Goal: Task Accomplishment & Management: Use online tool/utility

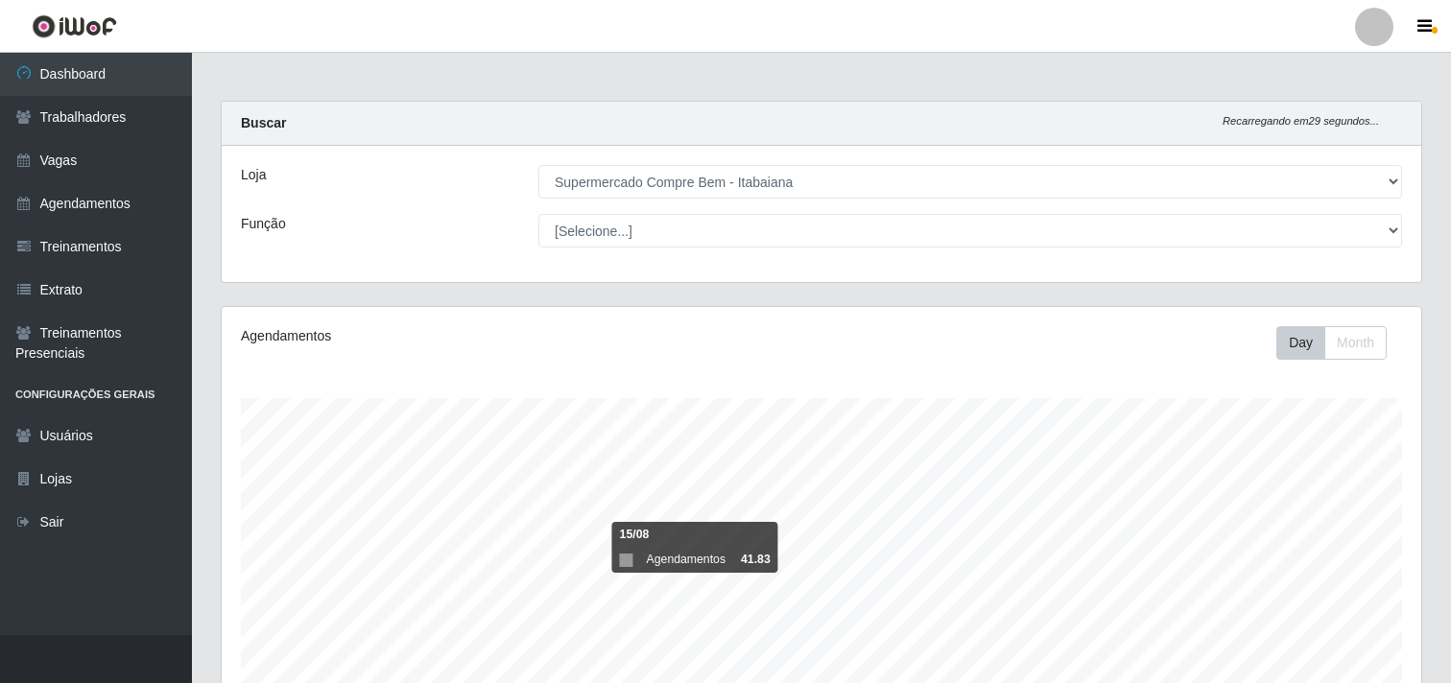
select select "264"
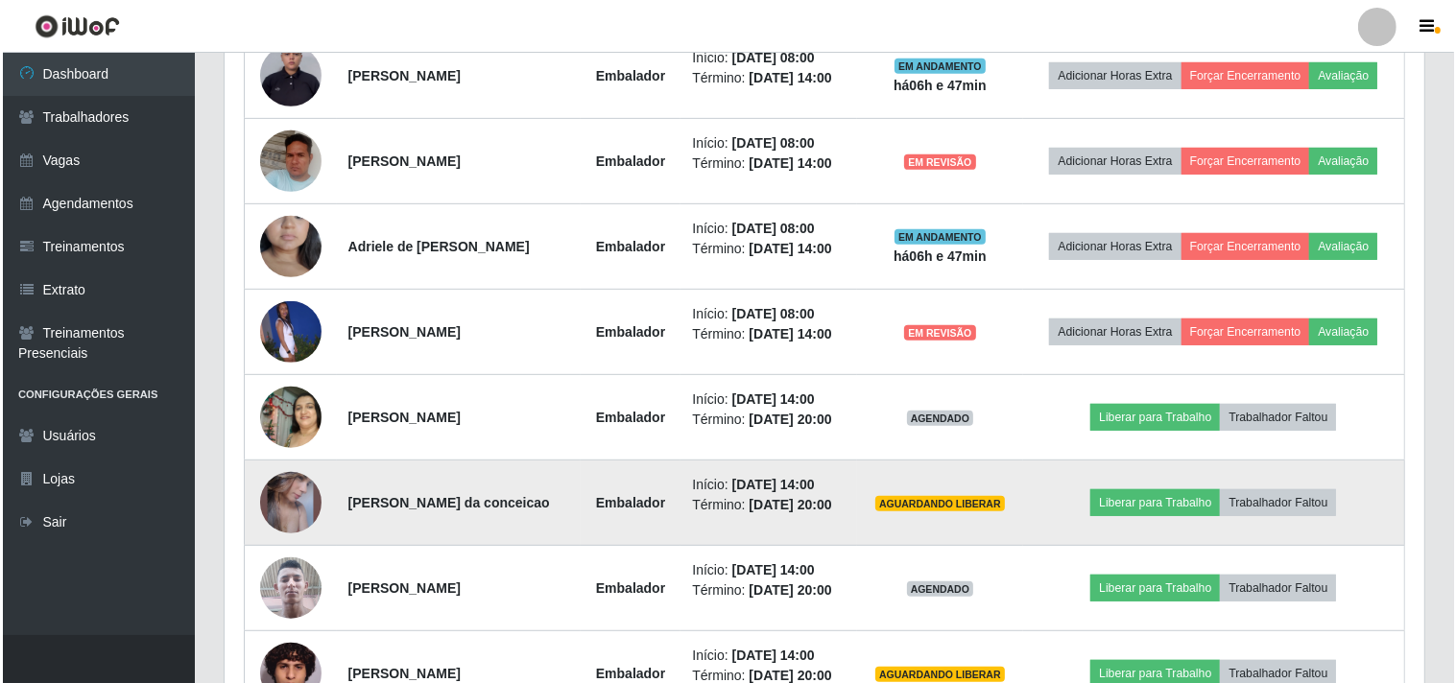
scroll to position [702, 0]
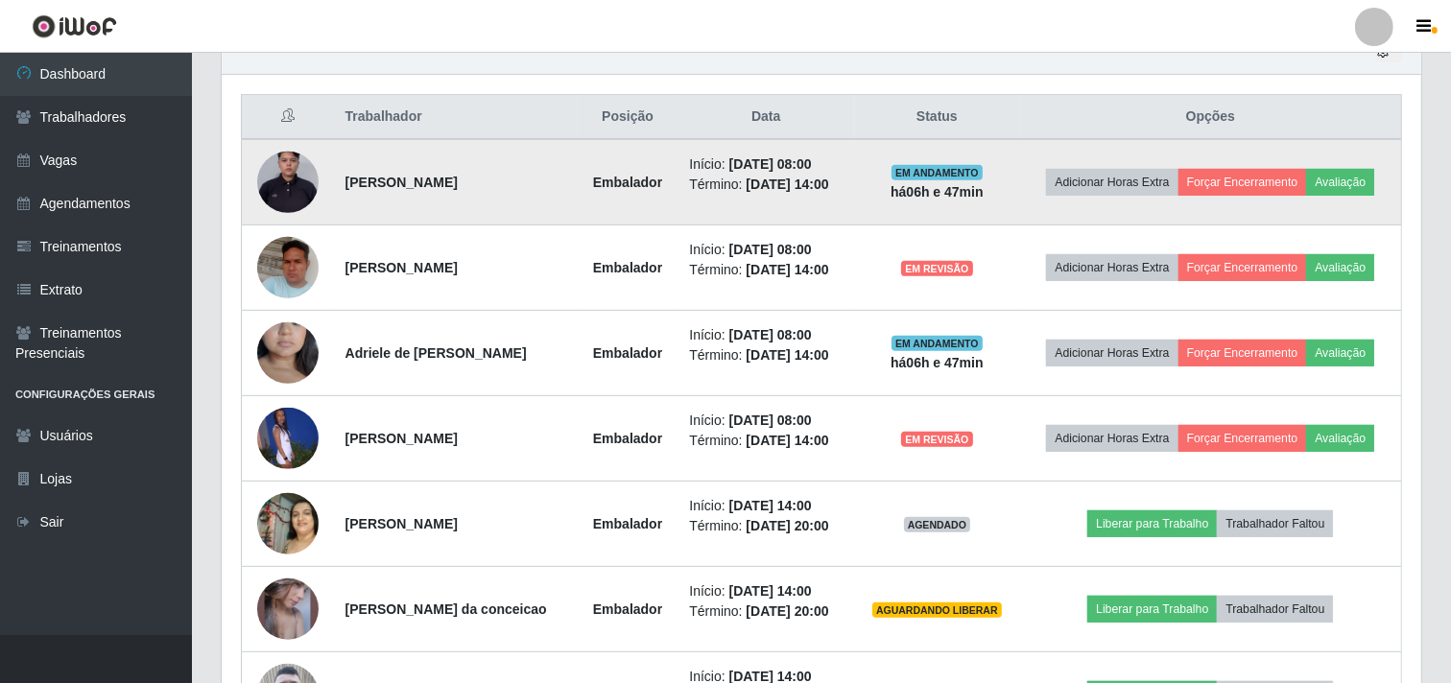
click at [1364, 158] on td "Adicionar Horas Extra Forçar Encerramento Avaliação" at bounding box center [1211, 182] width 382 height 86
click at [1346, 176] on button "Avaliação" at bounding box center [1340, 182] width 68 height 27
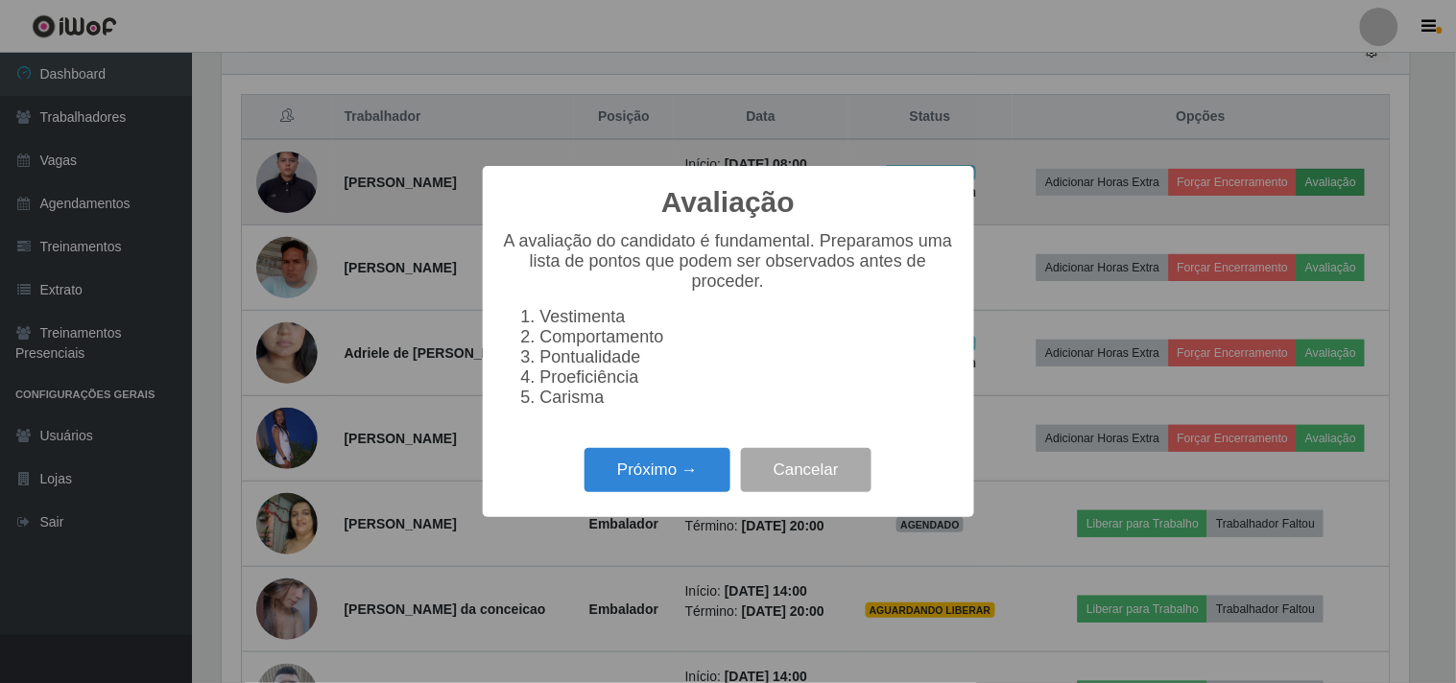
scroll to position [397, 1187]
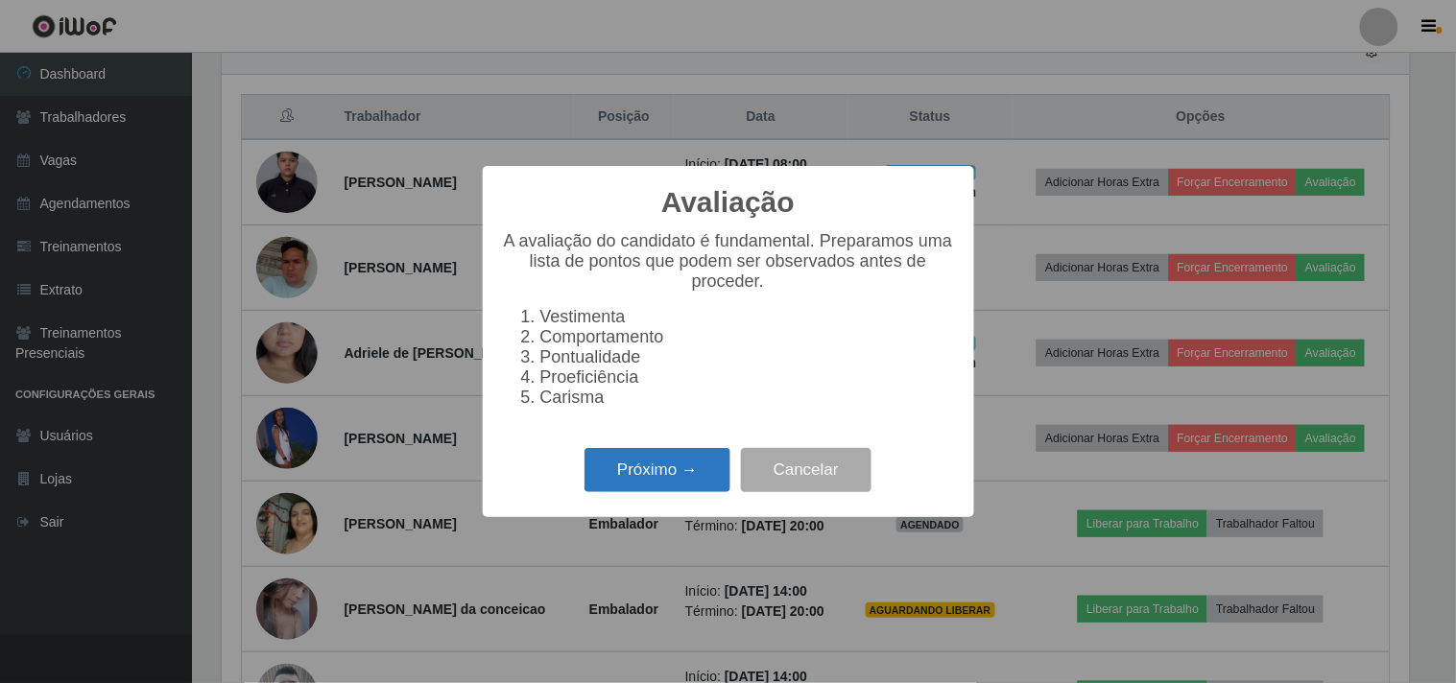
click at [673, 487] on button "Próximo →" at bounding box center [658, 470] width 146 height 45
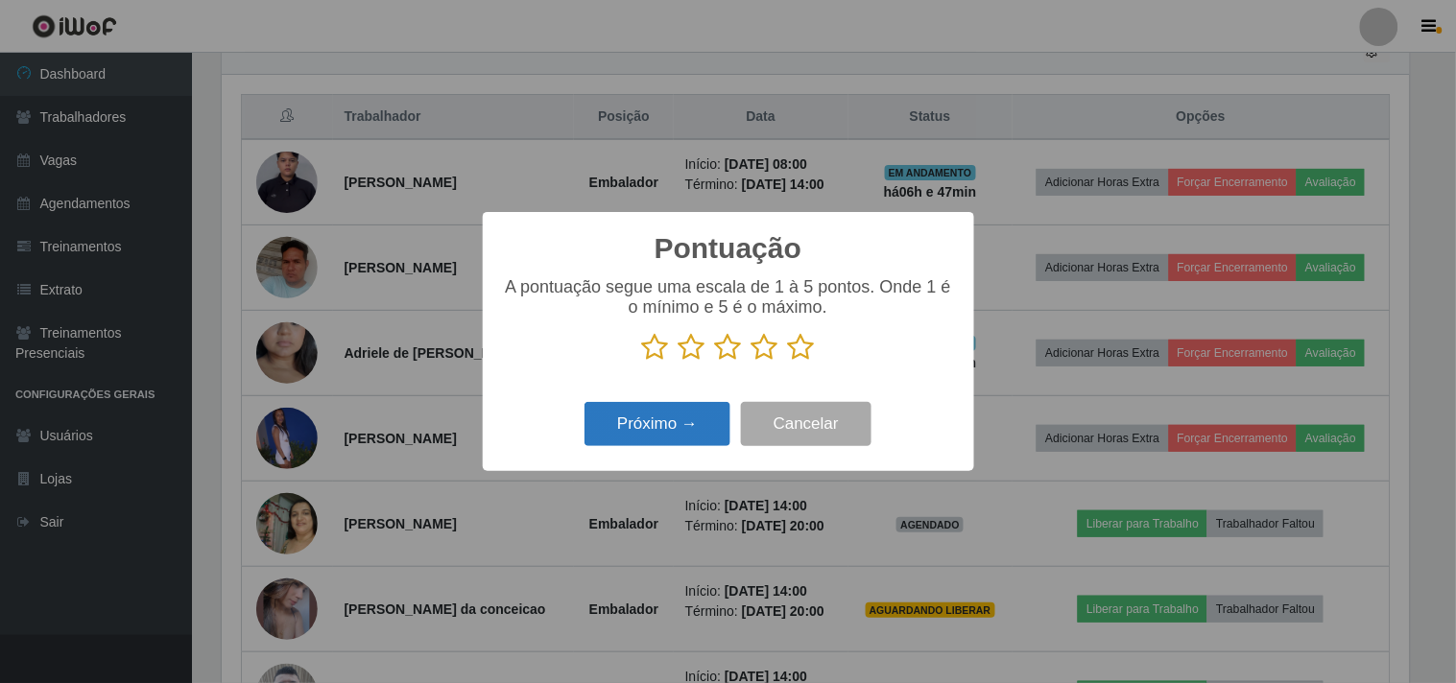
scroll to position [959523, 958733]
click at [802, 341] on icon at bounding box center [801, 347] width 27 height 29
click at [788, 362] on input "radio" at bounding box center [788, 362] width 0 height 0
click at [651, 414] on button "Próximo →" at bounding box center [658, 424] width 146 height 45
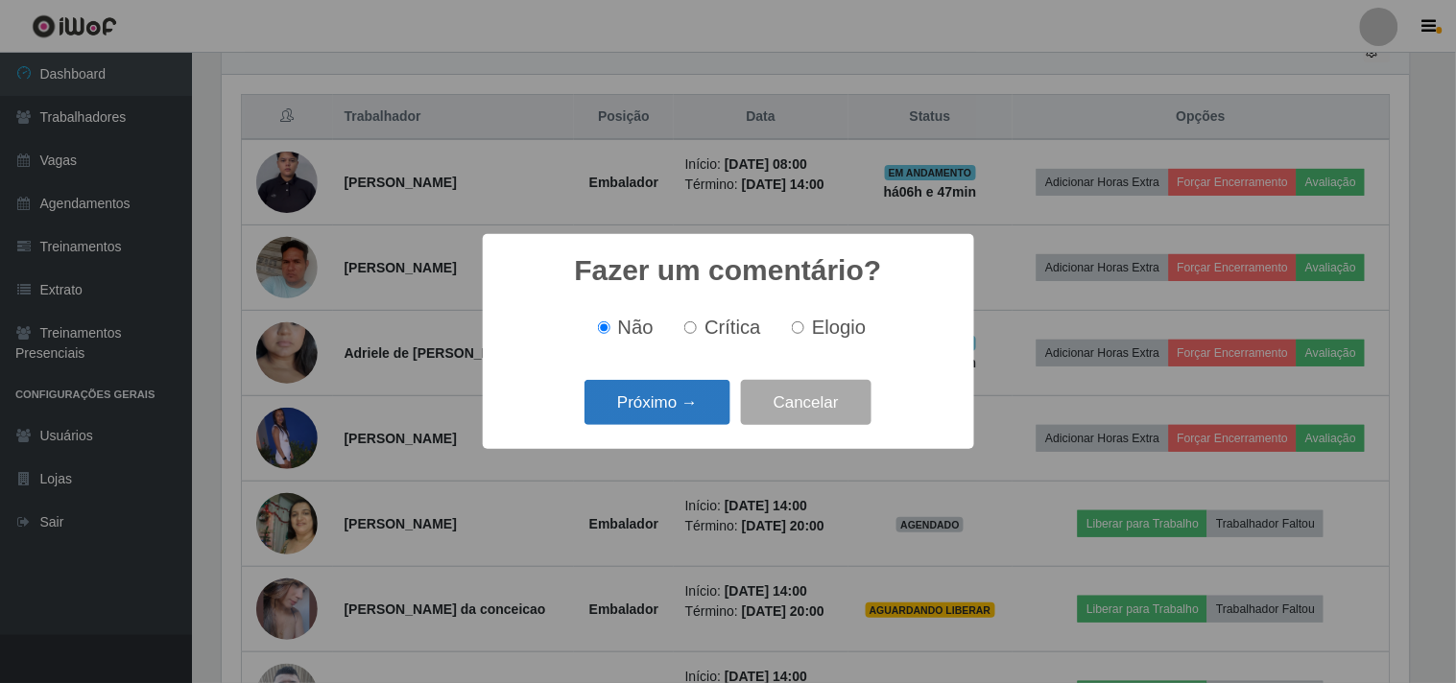
click at [697, 409] on button "Próximo →" at bounding box center [658, 402] width 146 height 45
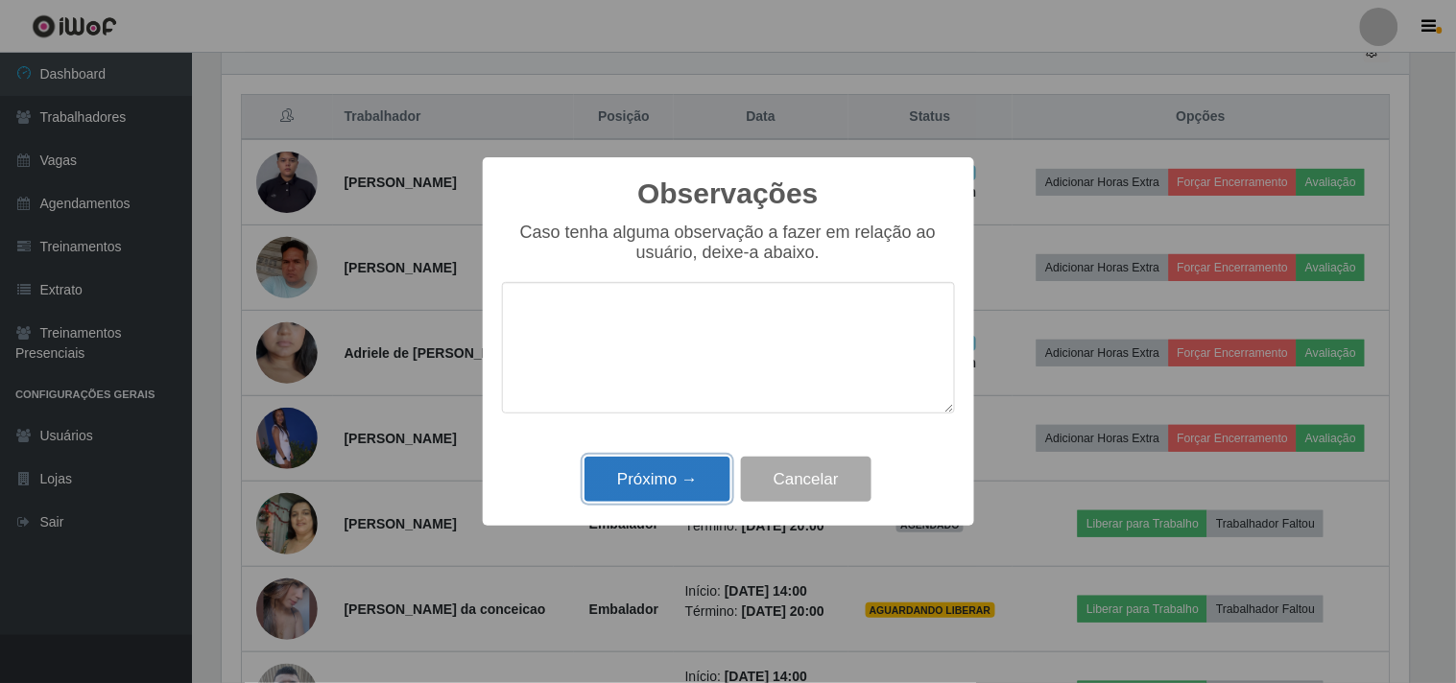
click at [668, 487] on button "Próximo →" at bounding box center [658, 479] width 146 height 45
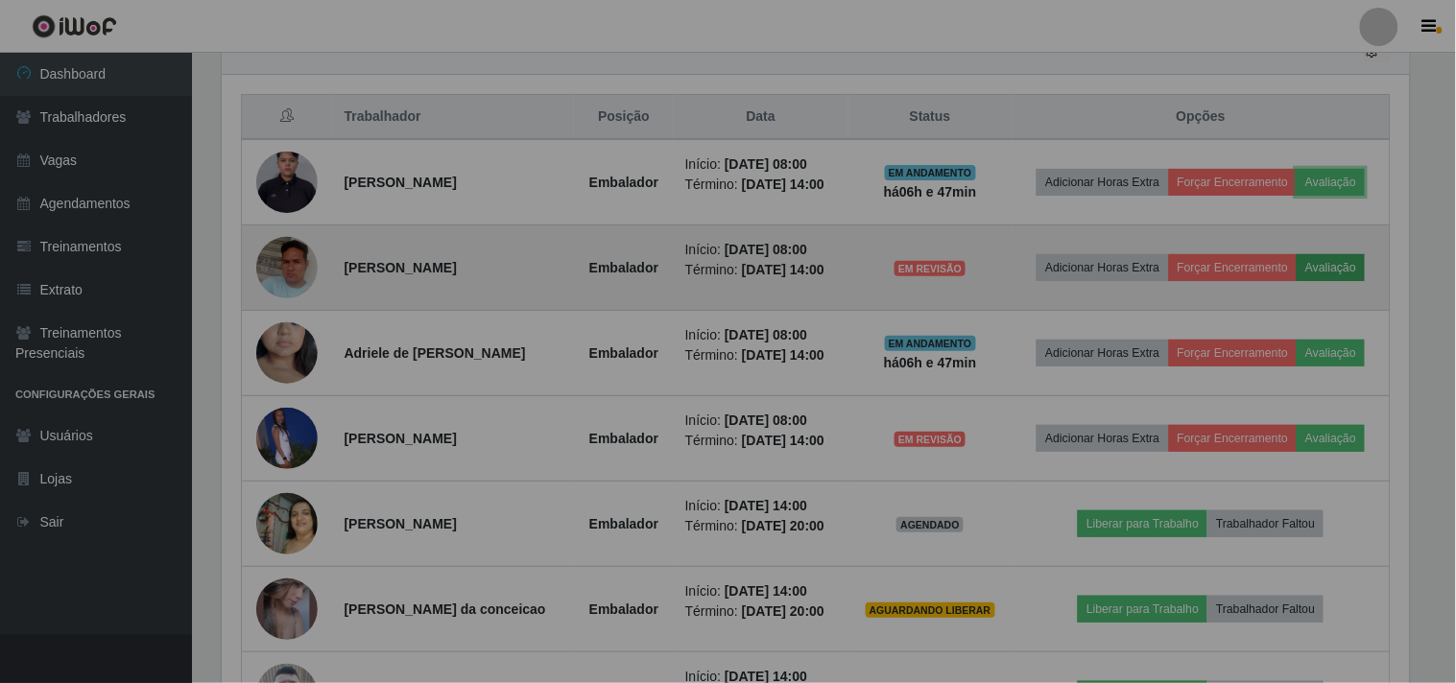
scroll to position [397, 1200]
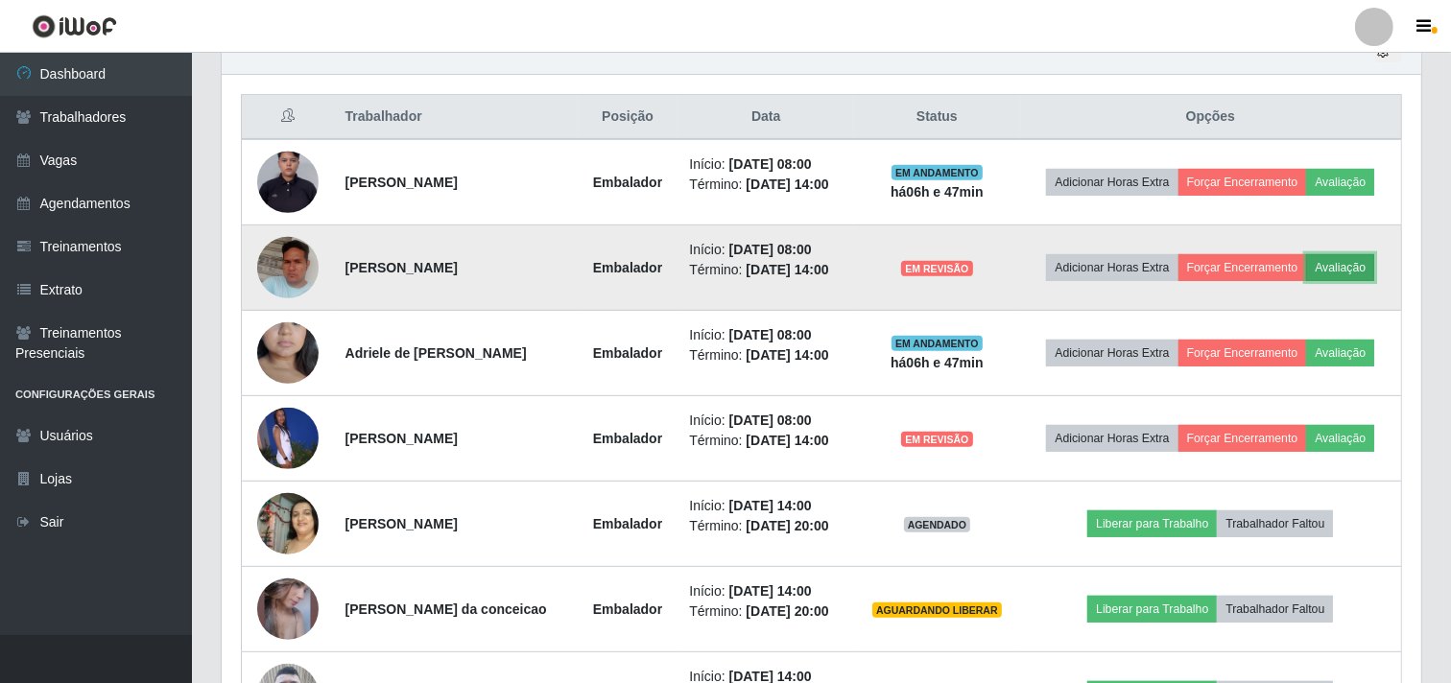
click at [1345, 265] on button "Avaliação" at bounding box center [1340, 267] width 68 height 27
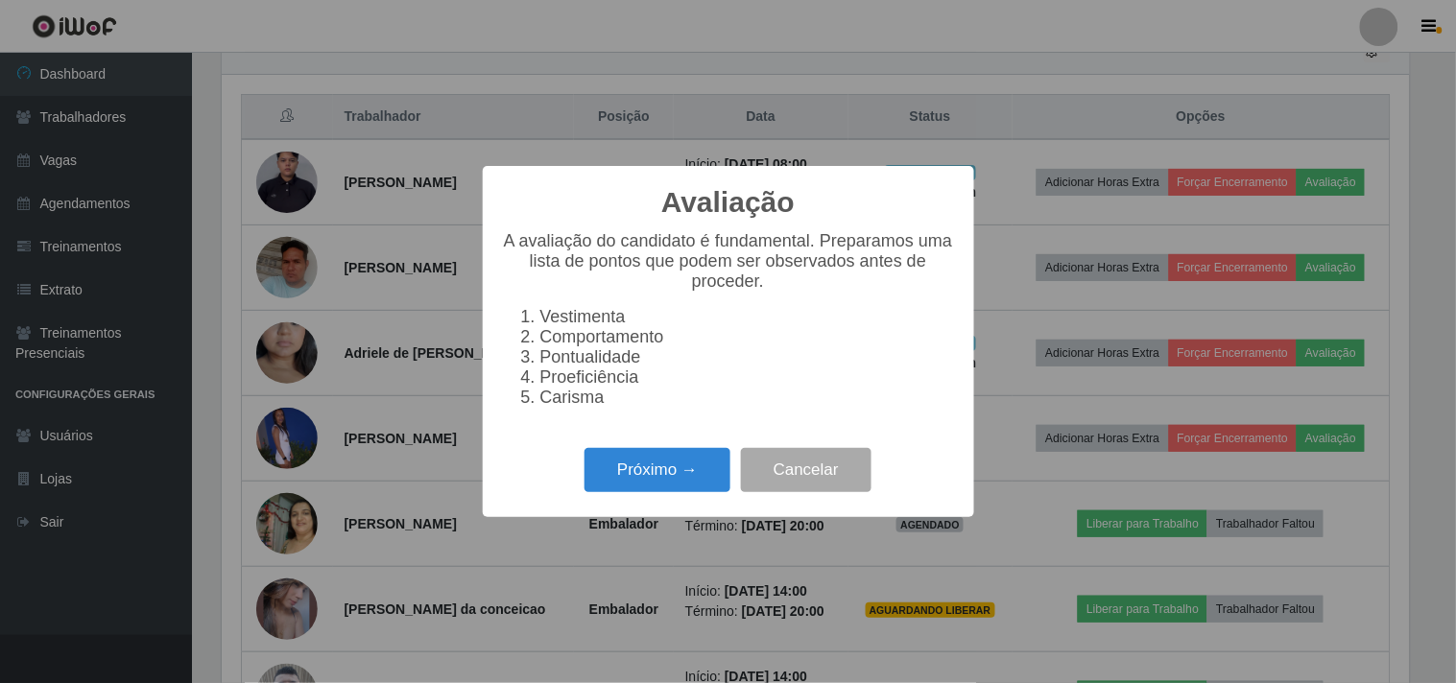
scroll to position [397, 1187]
click at [693, 477] on button "Próximo →" at bounding box center [658, 470] width 146 height 45
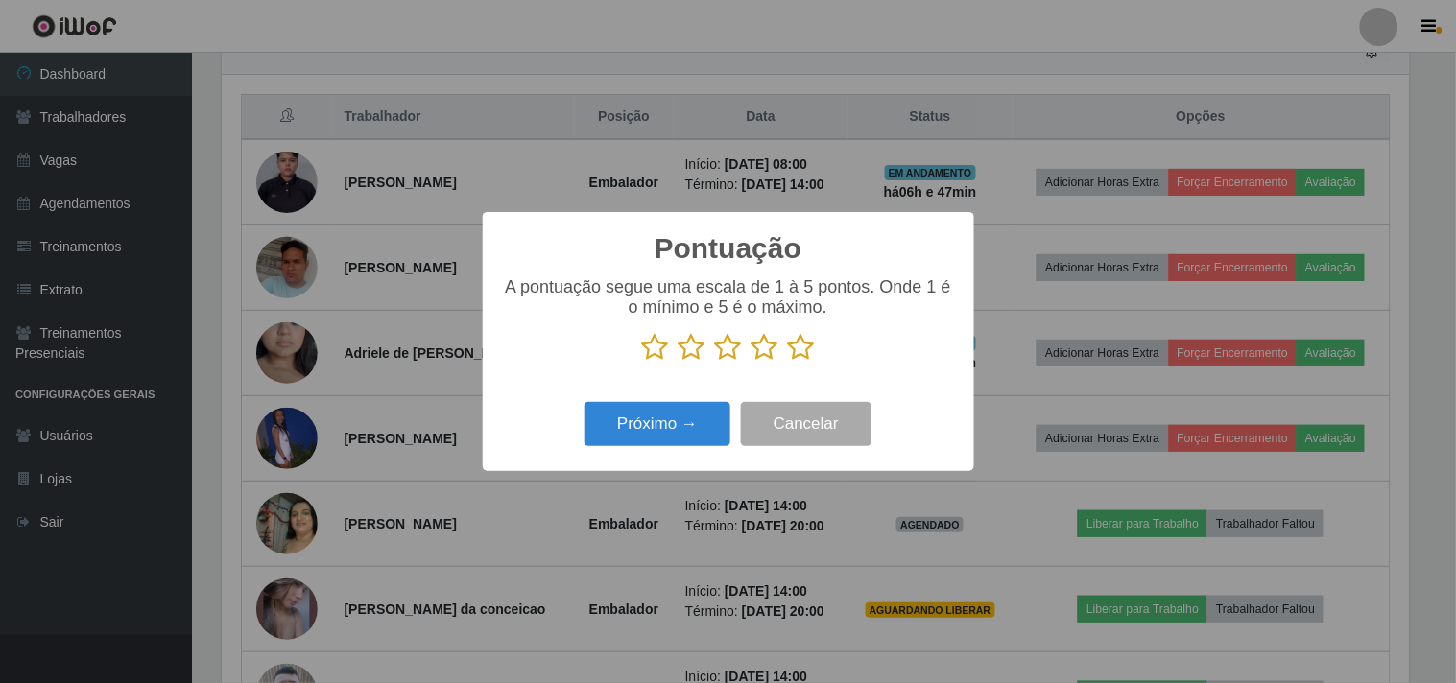
click at [802, 351] on icon at bounding box center [801, 347] width 27 height 29
click at [788, 362] on input "radio" at bounding box center [788, 362] width 0 height 0
click at [619, 445] on button "Próximo →" at bounding box center [658, 424] width 146 height 45
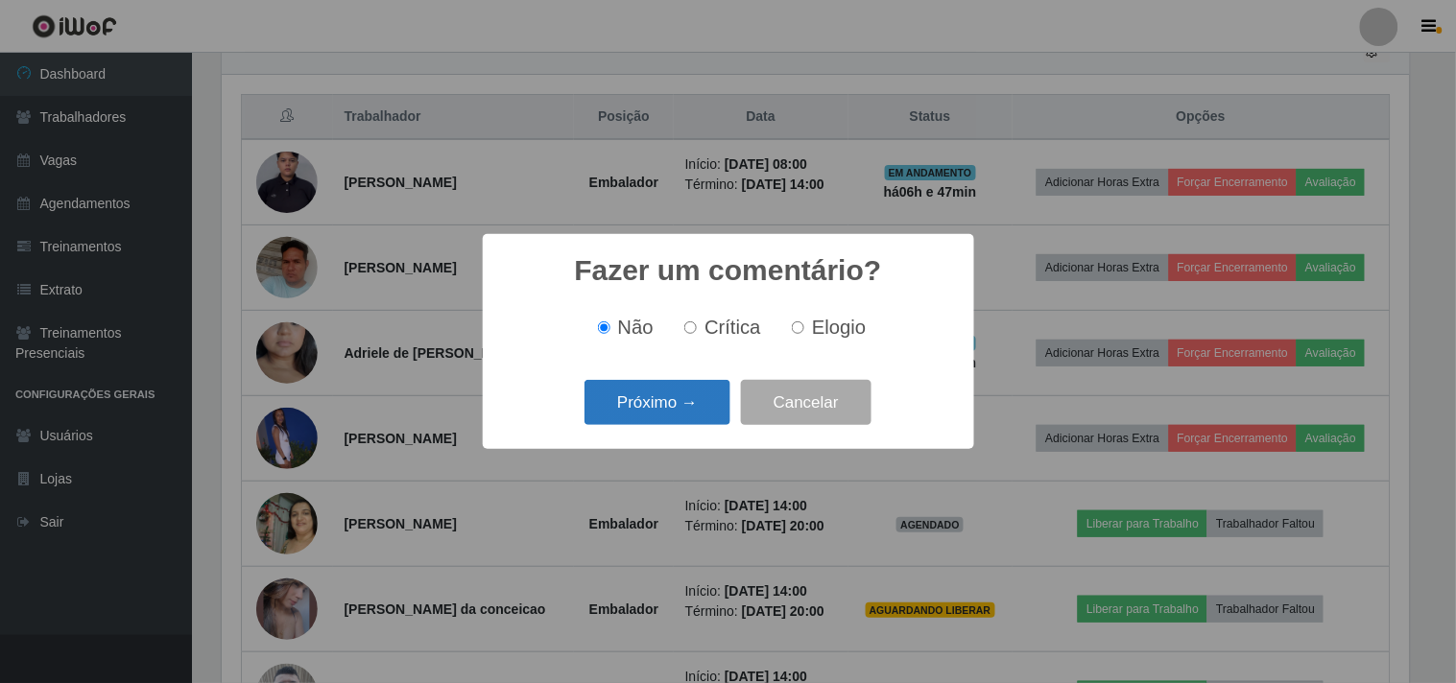
click at [667, 409] on button "Próximo →" at bounding box center [658, 402] width 146 height 45
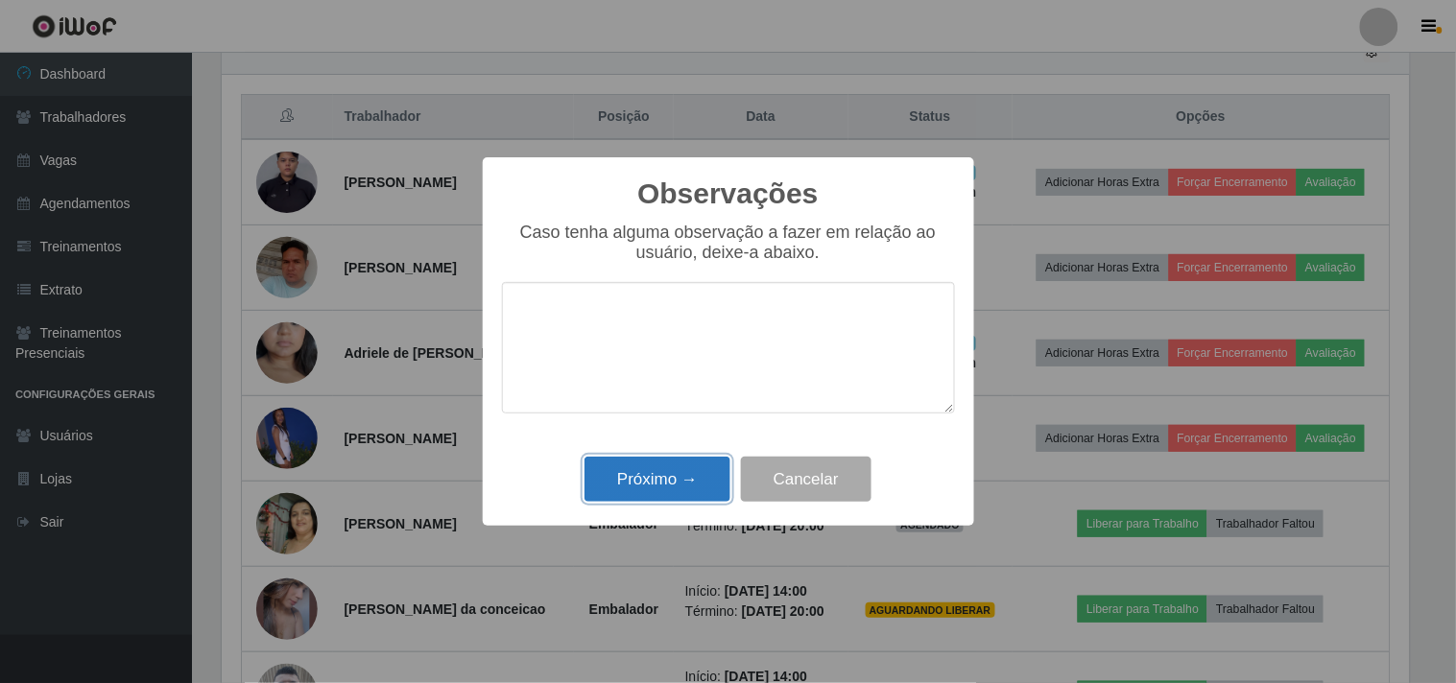
click at [658, 459] on button "Próximo →" at bounding box center [658, 479] width 146 height 45
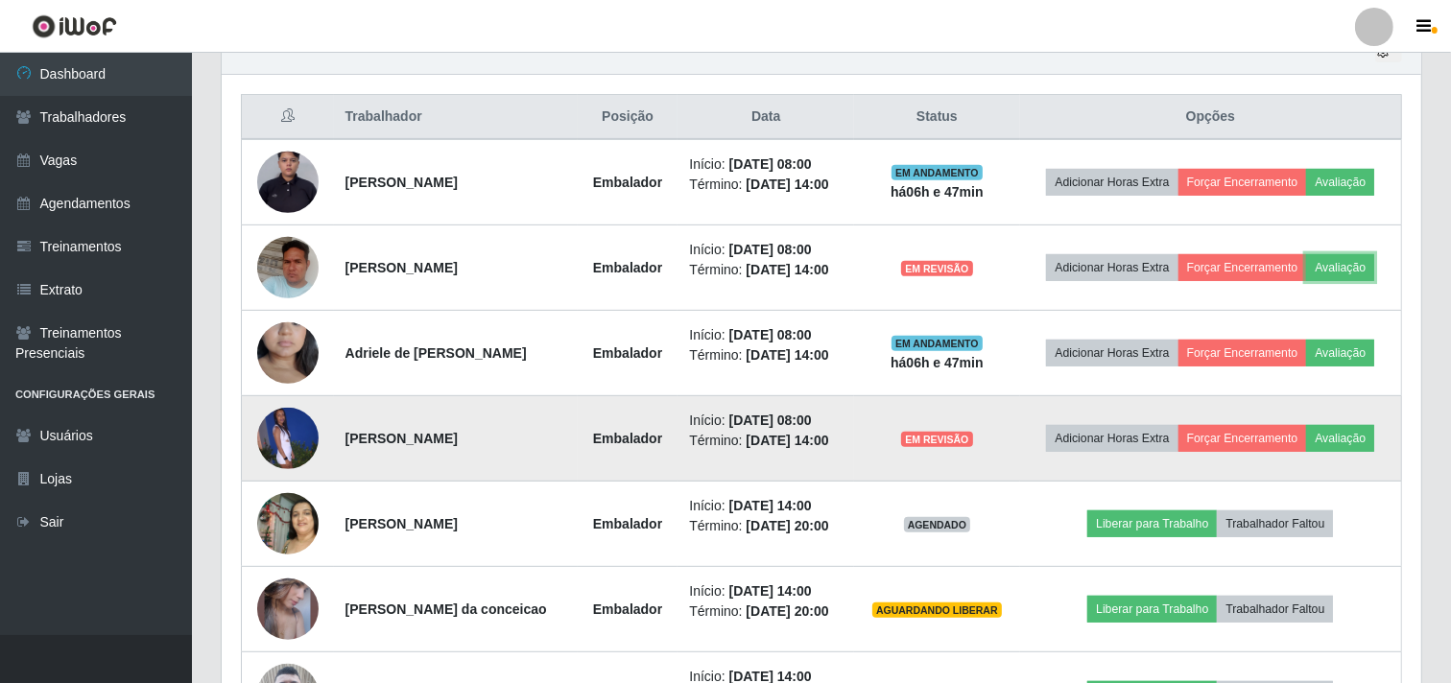
scroll to position [397, 1200]
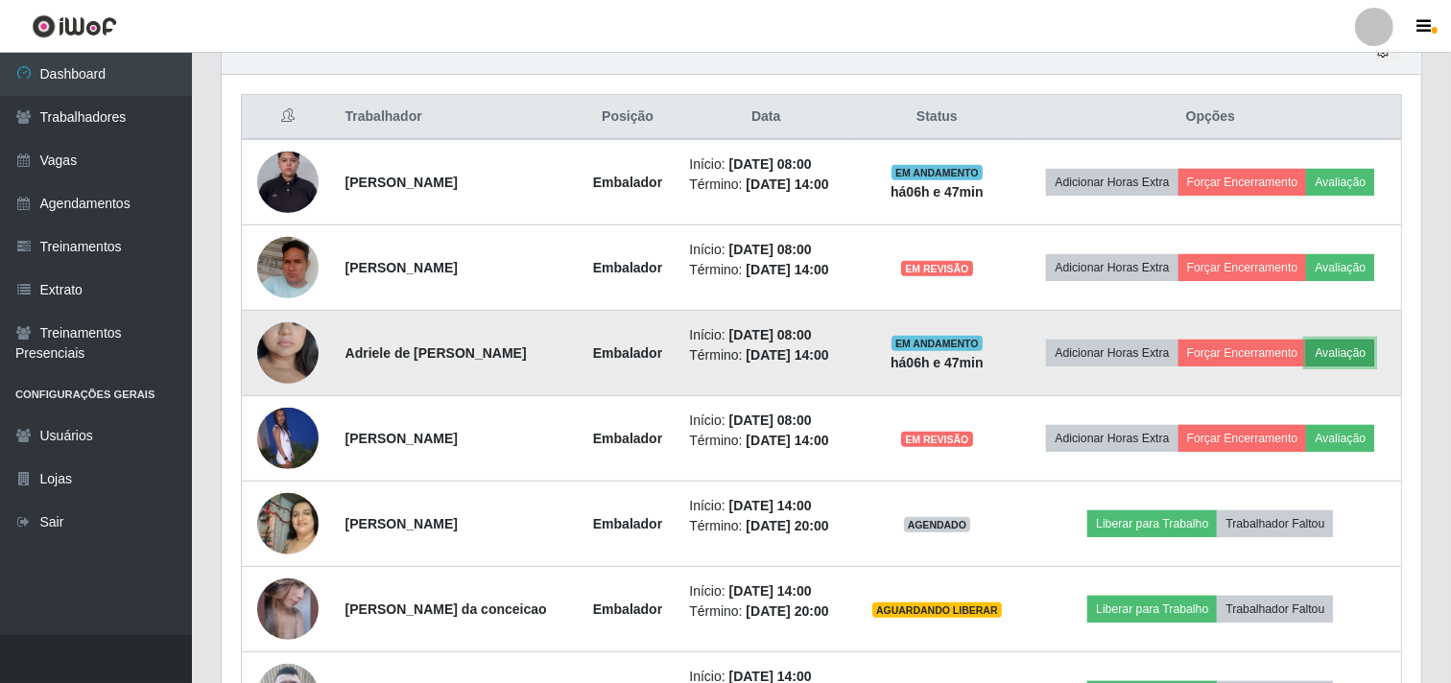
click at [1341, 346] on button "Avaliação" at bounding box center [1340, 353] width 68 height 27
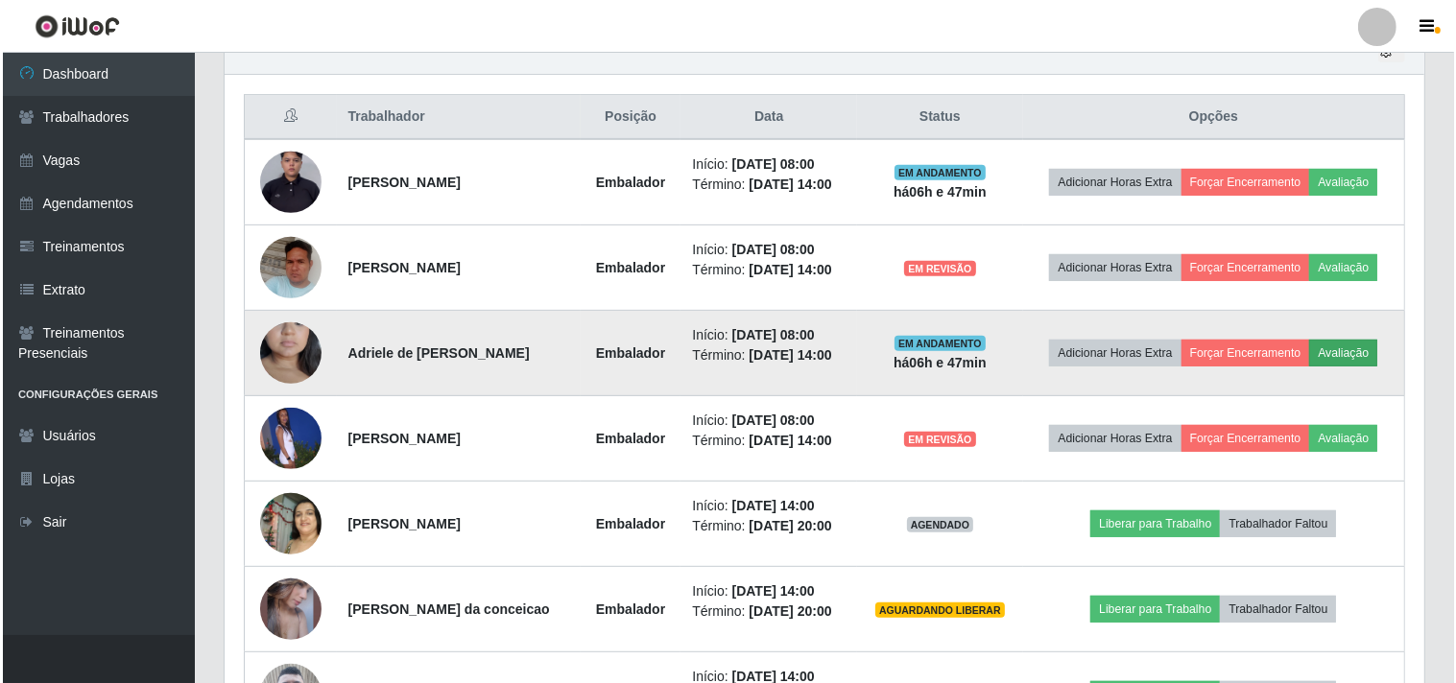
scroll to position [397, 1187]
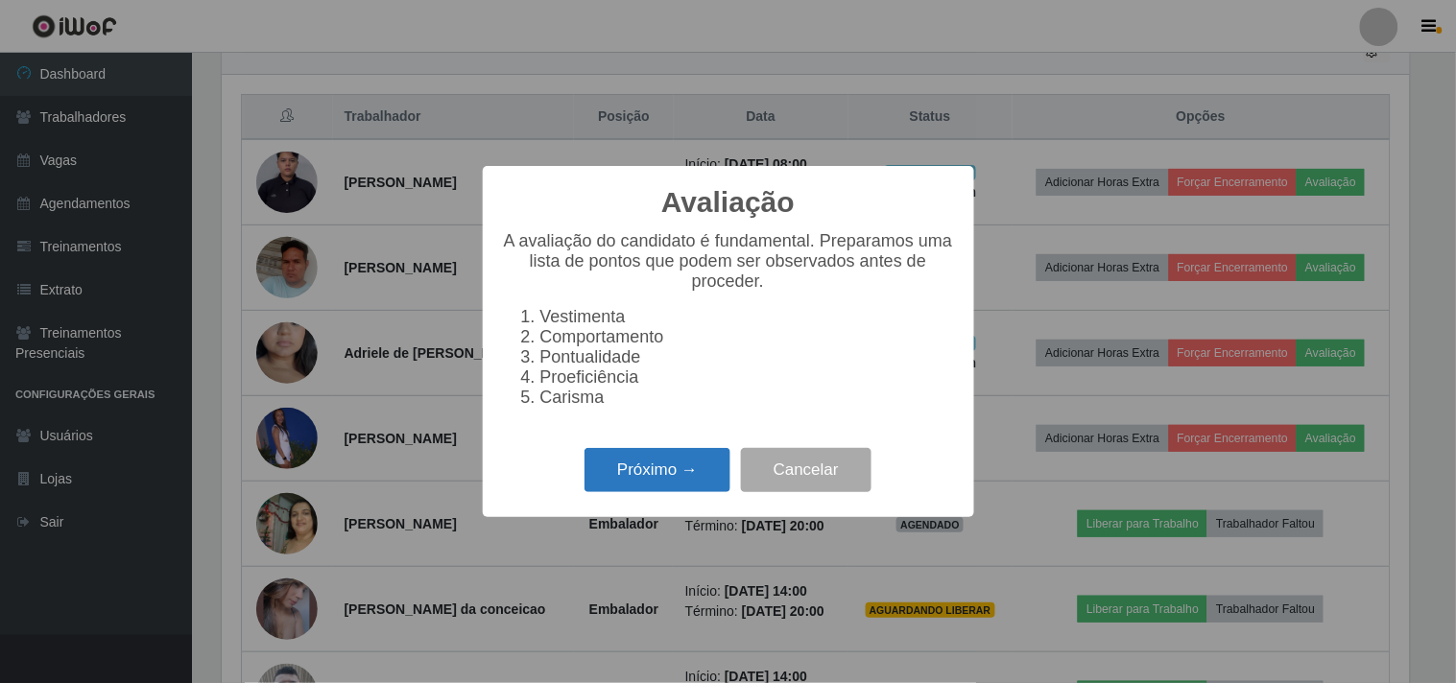
click at [677, 474] on button "Próximo →" at bounding box center [658, 470] width 146 height 45
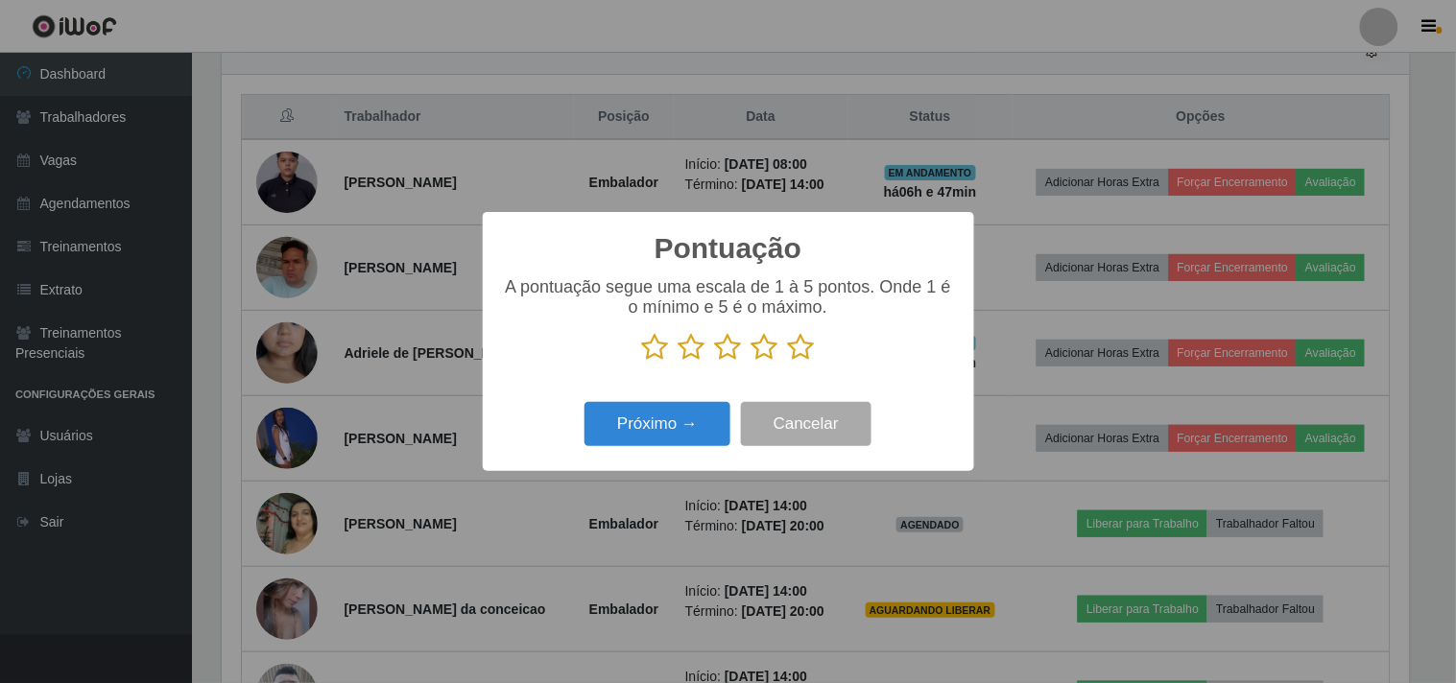
scroll to position [959523, 958733]
click at [812, 357] on icon at bounding box center [801, 347] width 27 height 29
click at [788, 362] on input "radio" at bounding box center [788, 362] width 0 height 0
click at [710, 405] on button "Próximo →" at bounding box center [658, 424] width 146 height 45
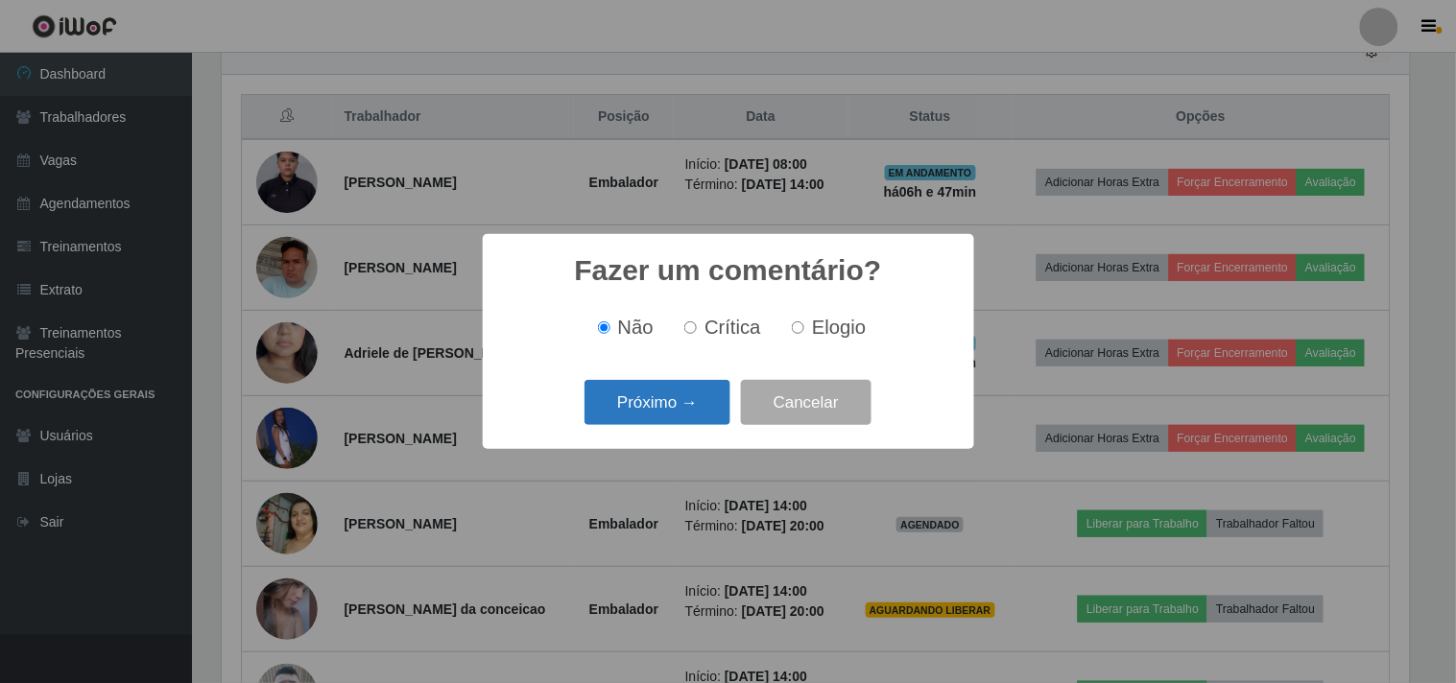
click at [657, 400] on button "Próximo →" at bounding box center [658, 402] width 146 height 45
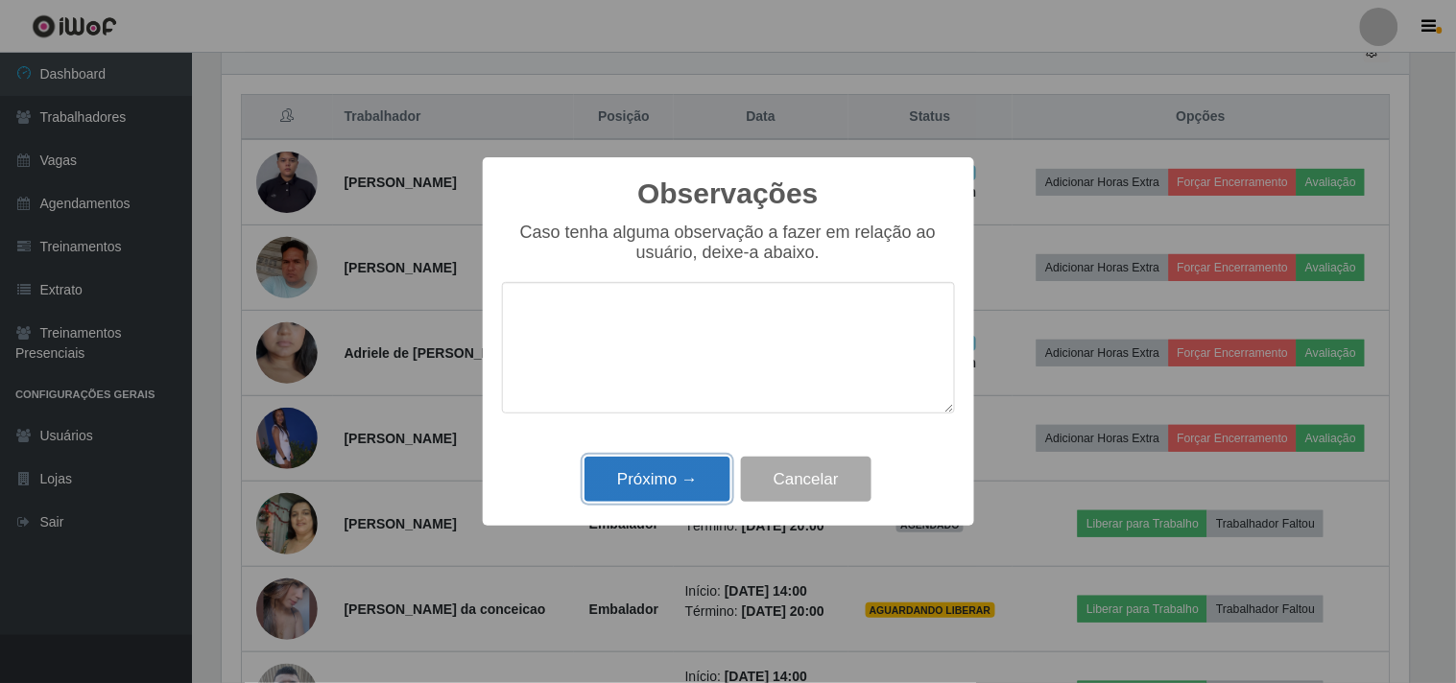
click at [683, 467] on button "Próximo →" at bounding box center [658, 479] width 146 height 45
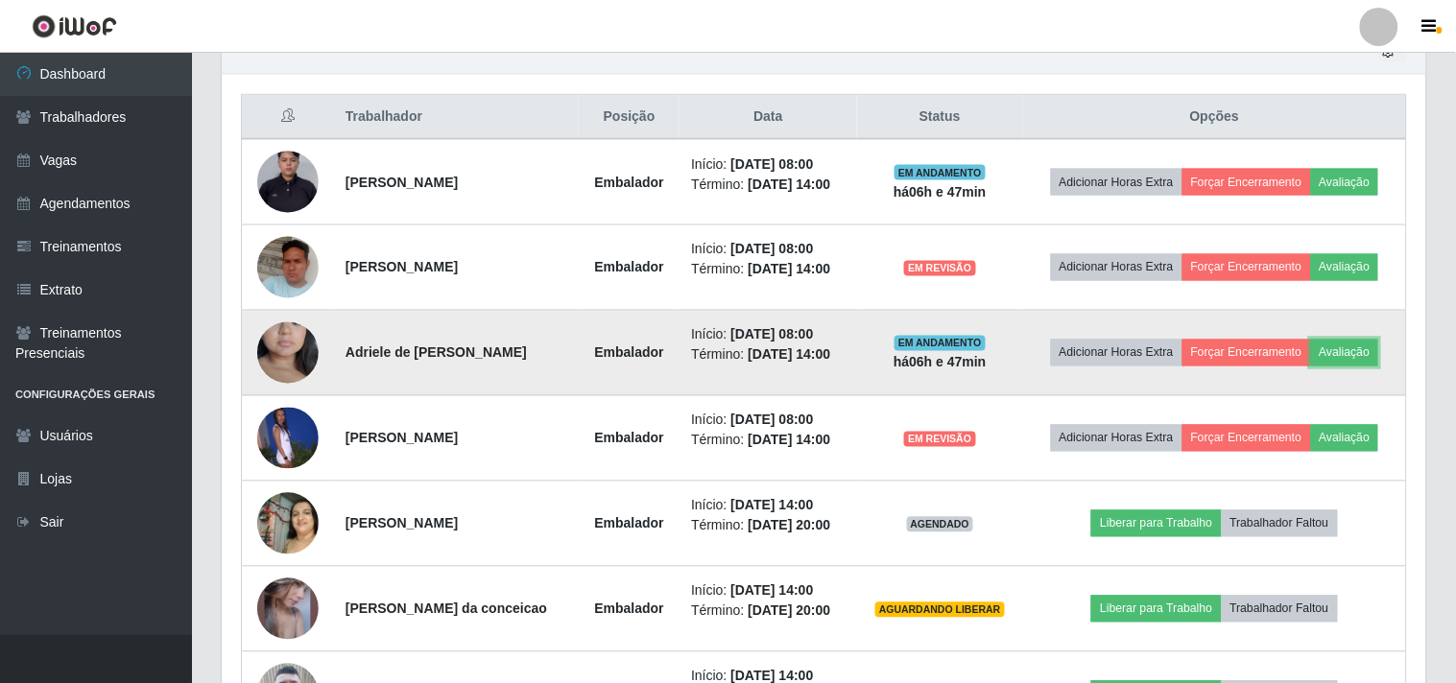
scroll to position [397, 1200]
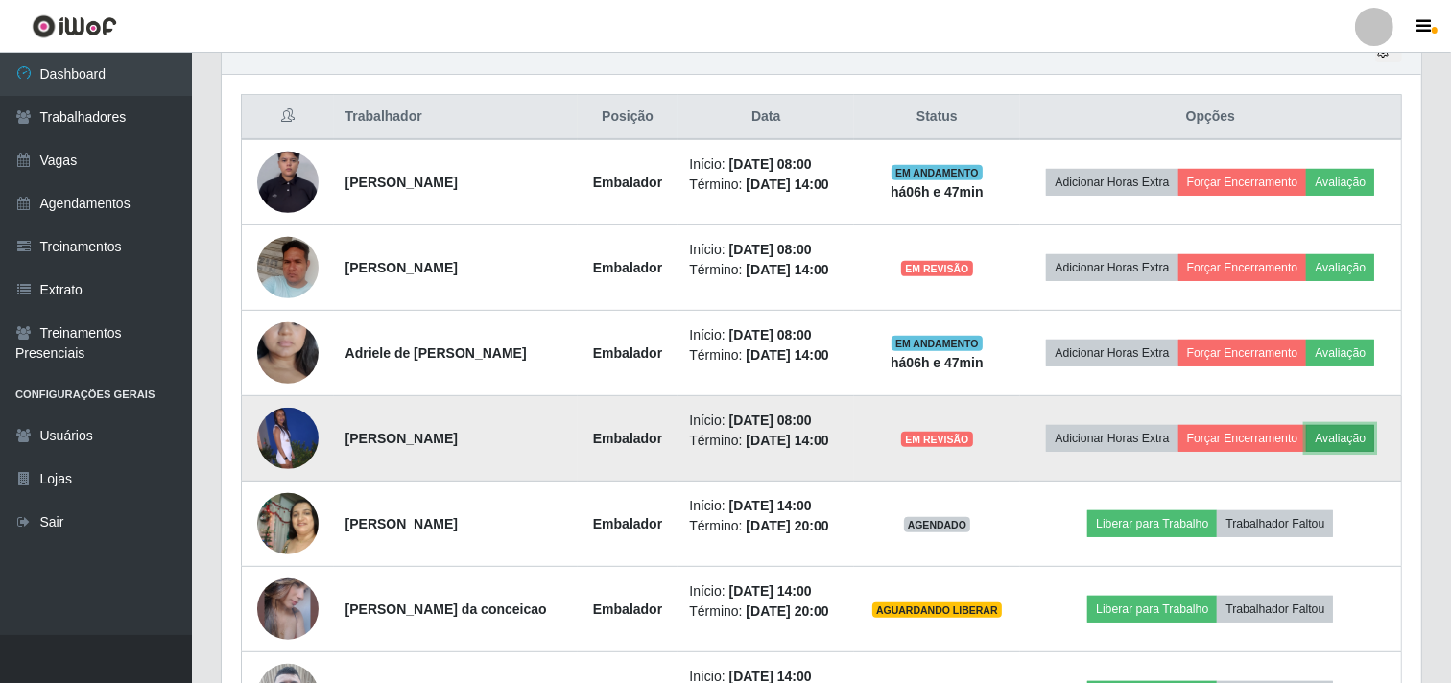
click at [1331, 425] on button "Avaliação" at bounding box center [1340, 438] width 68 height 27
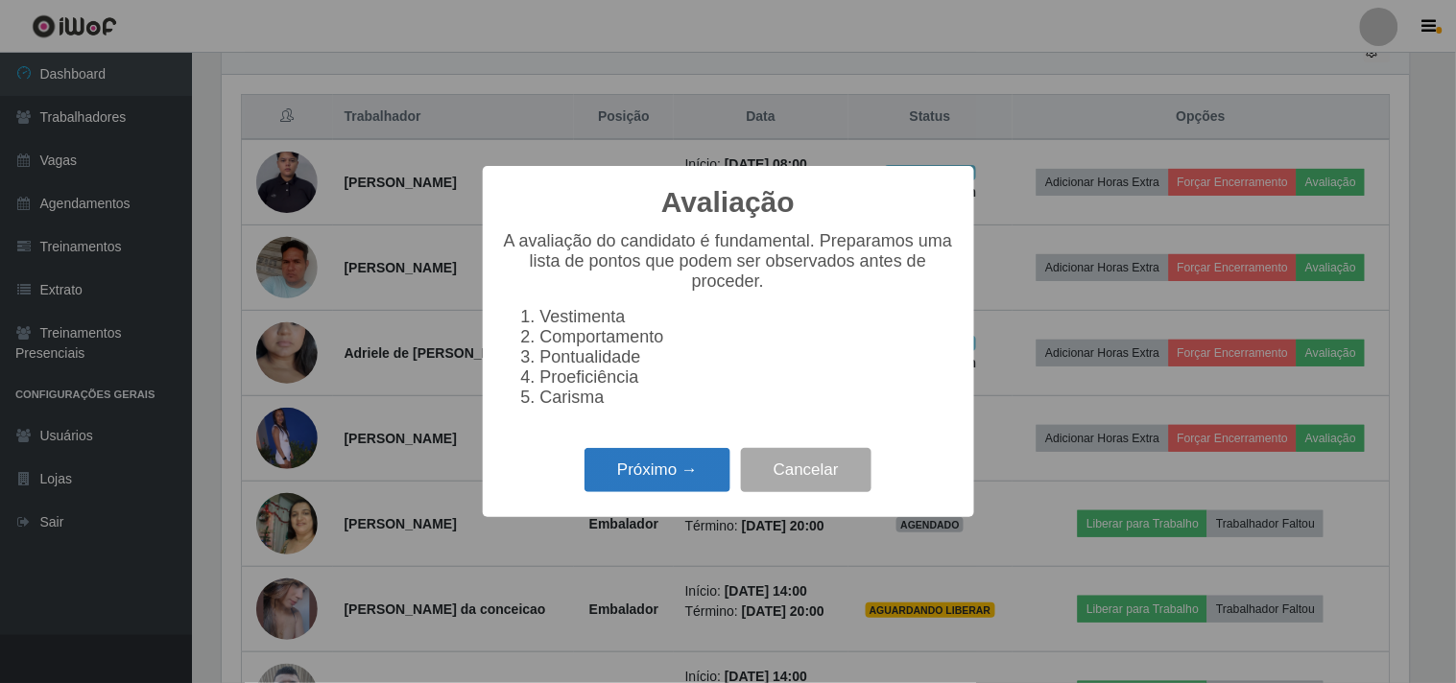
click at [666, 463] on button "Próximo →" at bounding box center [658, 470] width 146 height 45
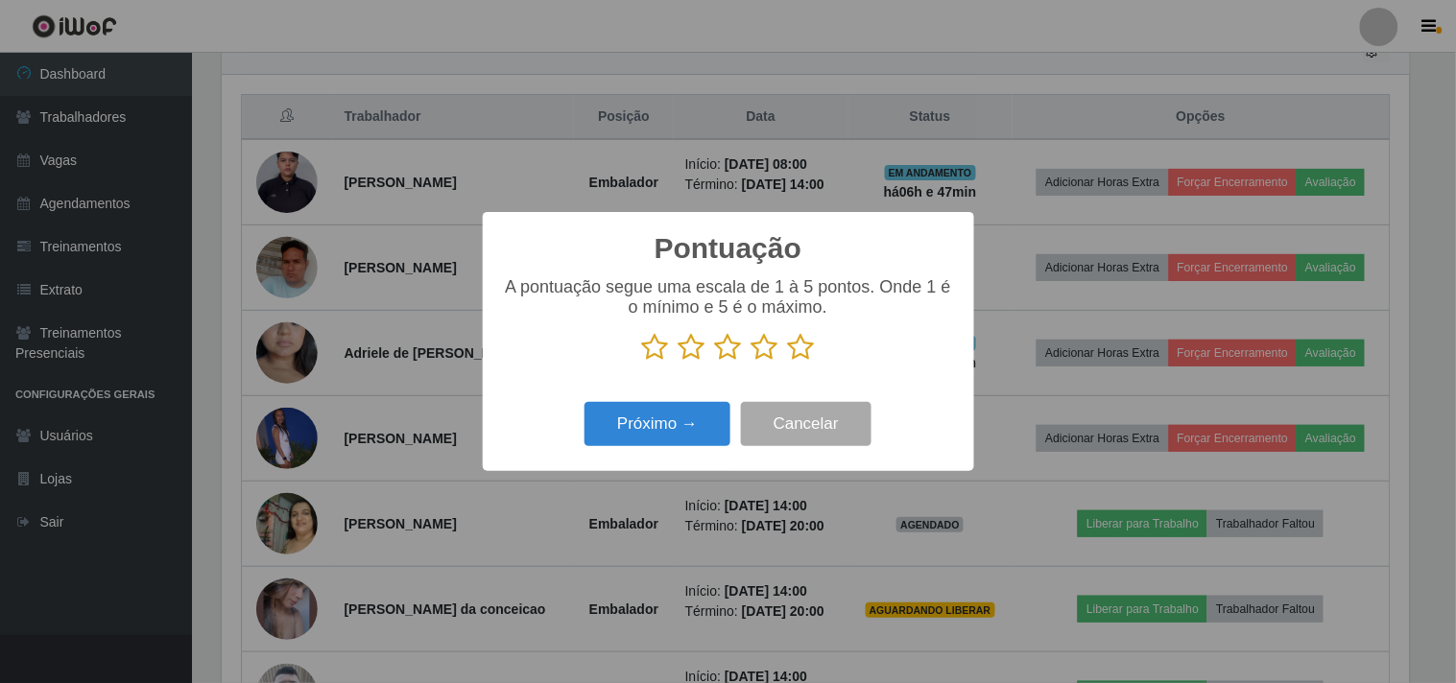
click at [807, 343] on icon at bounding box center [801, 347] width 27 height 29
click at [788, 362] on input "radio" at bounding box center [788, 362] width 0 height 0
click at [635, 430] on button "Próximo →" at bounding box center [658, 424] width 146 height 45
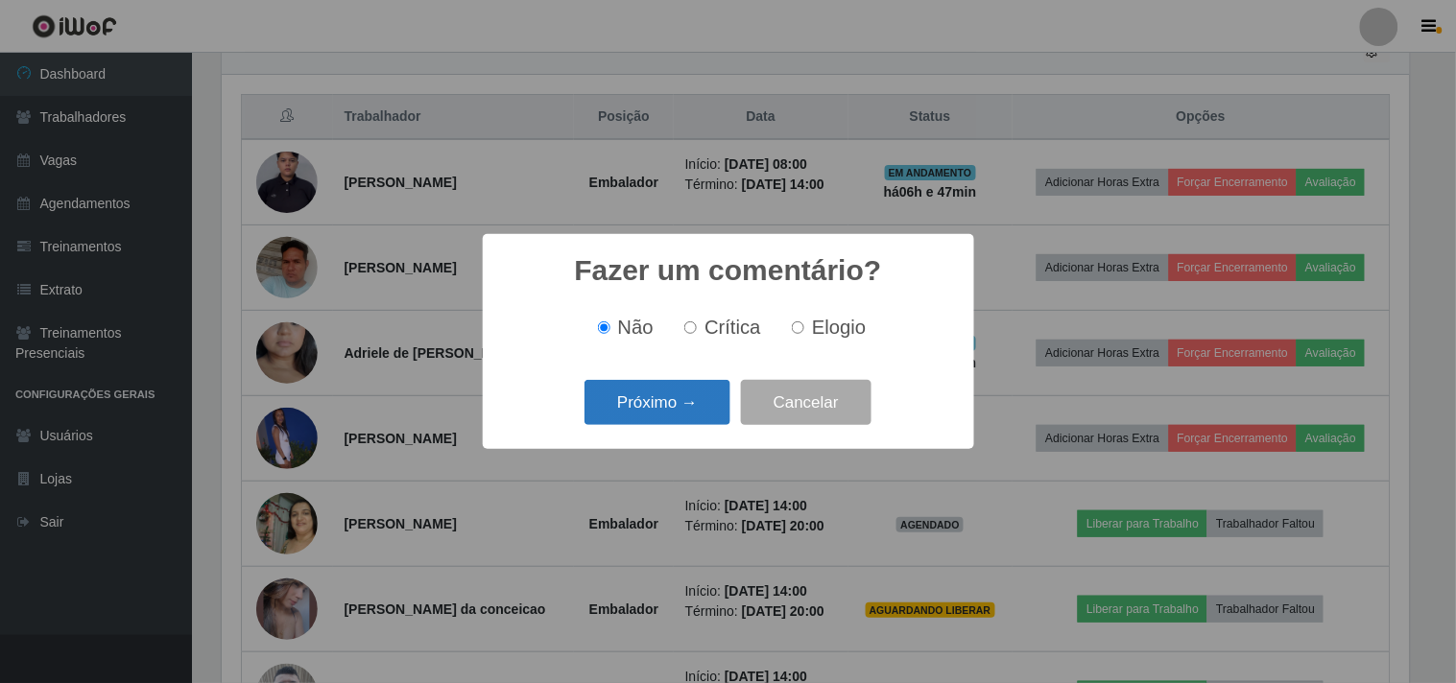
click at [680, 409] on button "Próximo →" at bounding box center [658, 402] width 146 height 45
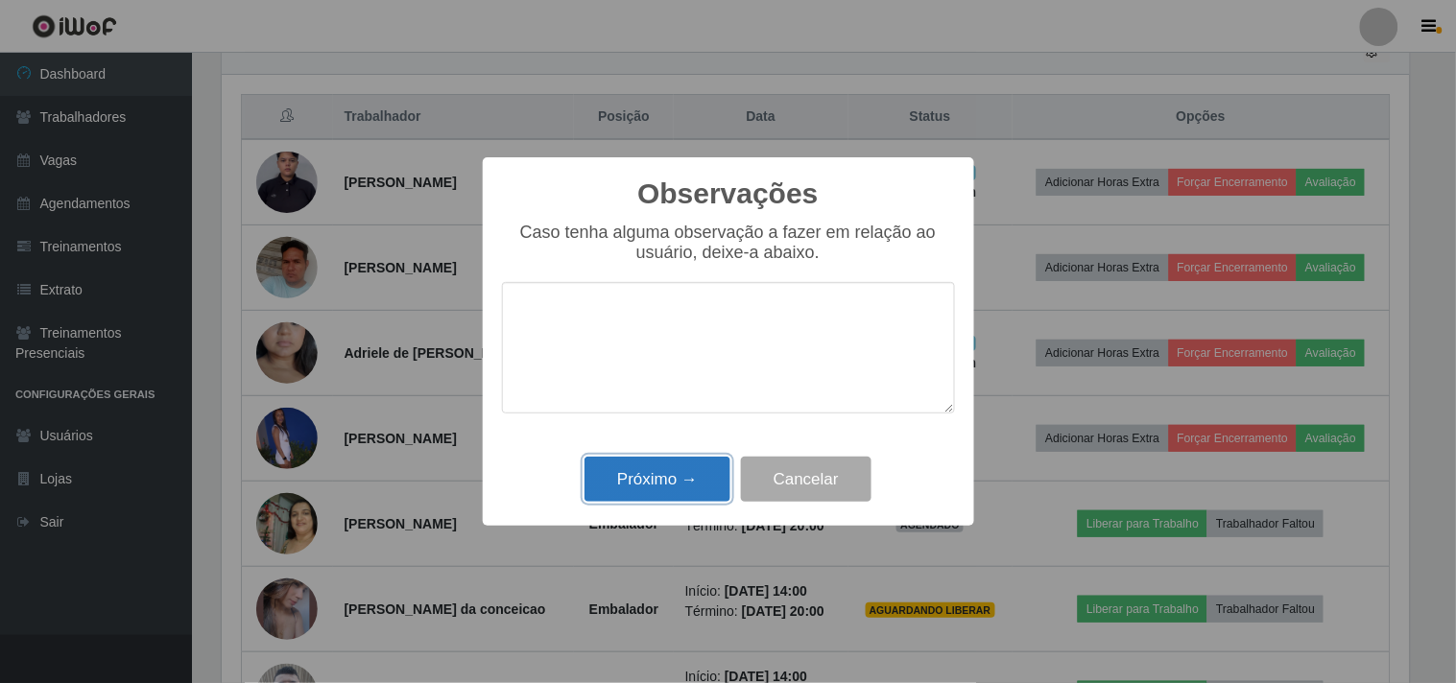
click at [639, 485] on button "Próximo →" at bounding box center [658, 479] width 146 height 45
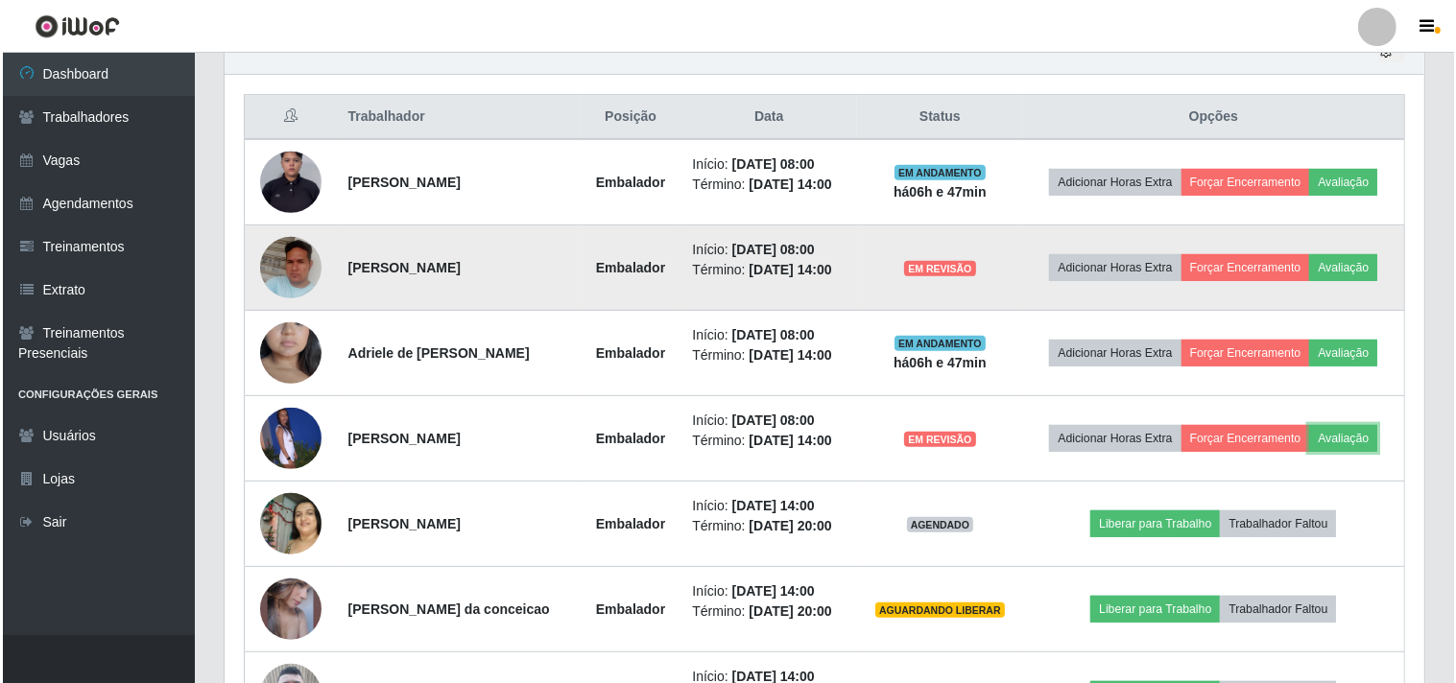
scroll to position [595, 0]
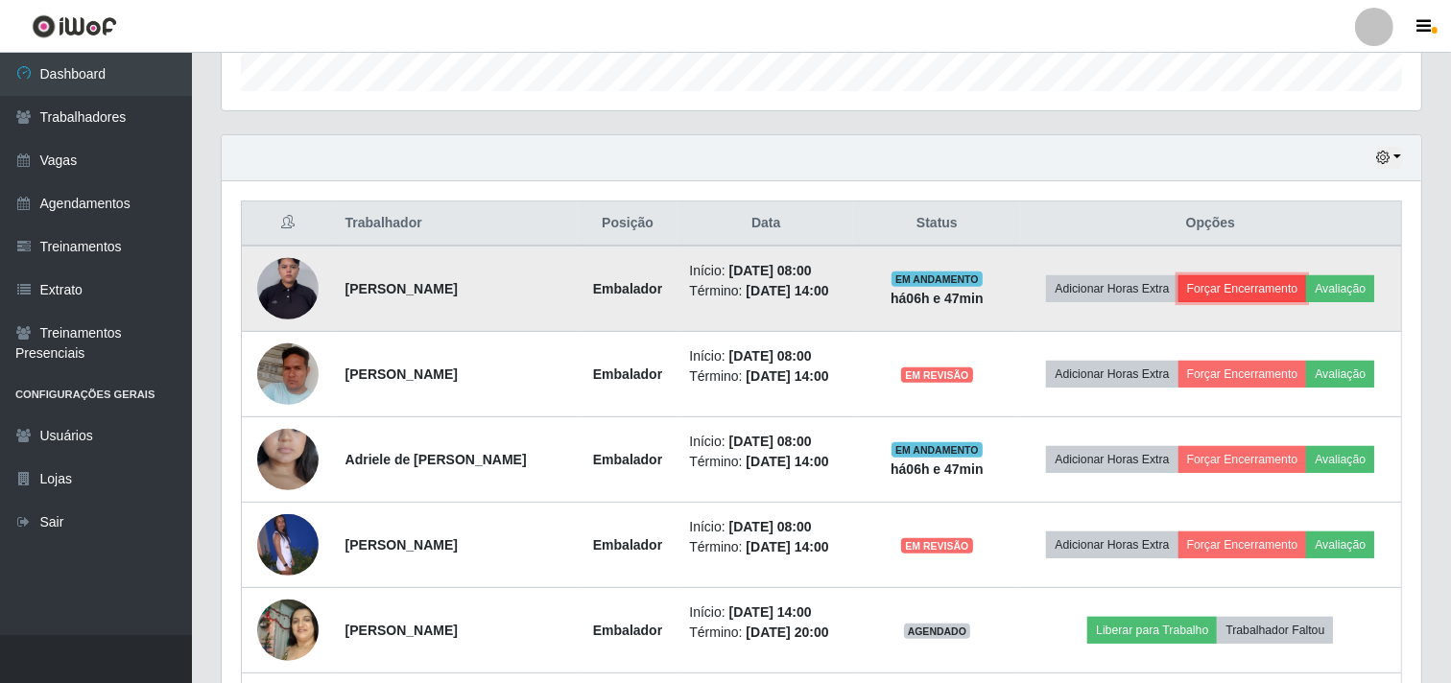
click at [1249, 293] on button "Forçar Encerramento" at bounding box center [1243, 288] width 129 height 27
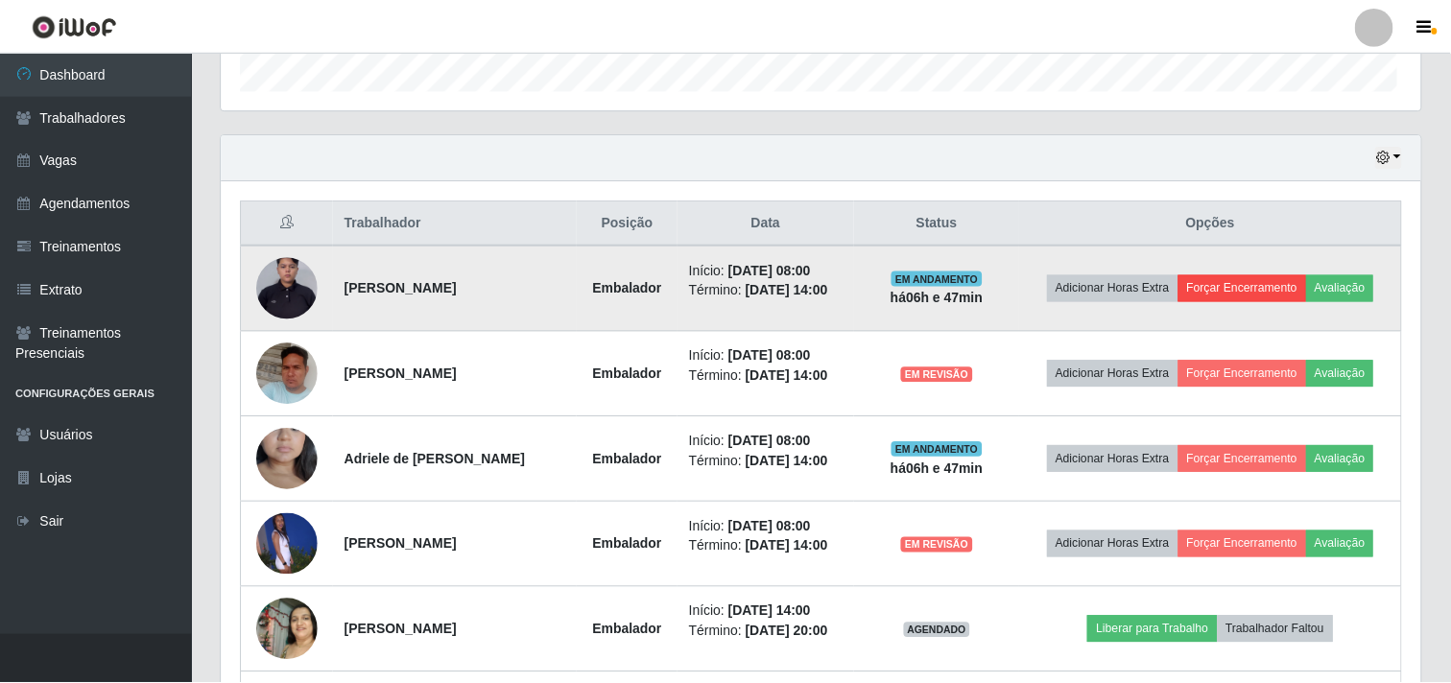
scroll to position [397, 1187]
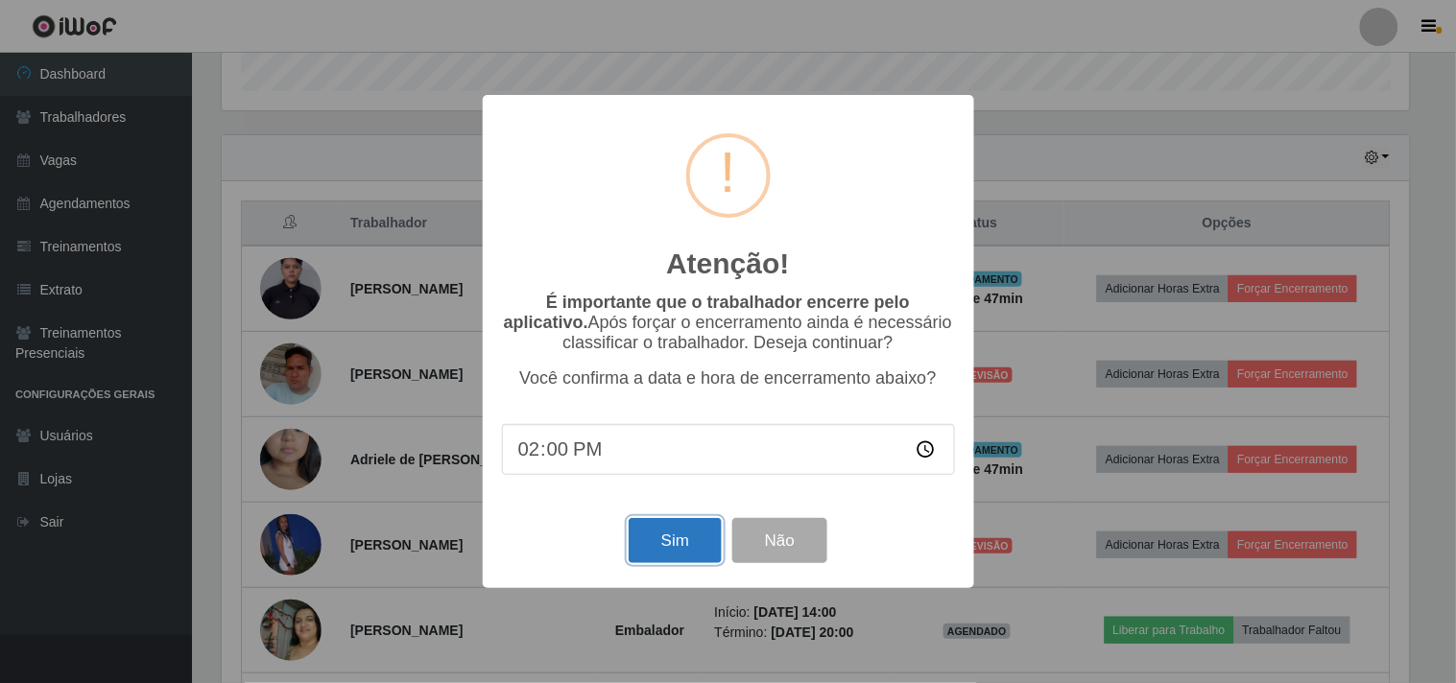
click at [650, 523] on button "Sim" at bounding box center [675, 540] width 93 height 45
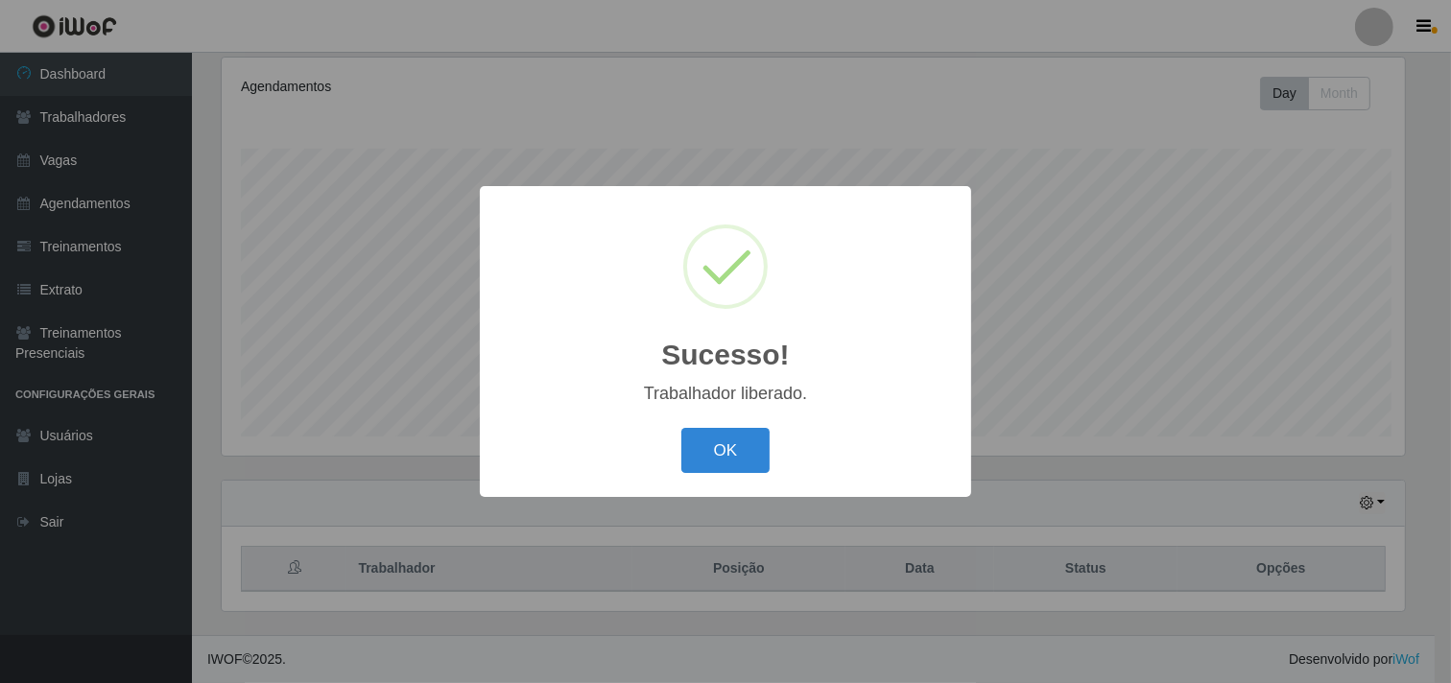
scroll to position [0, 0]
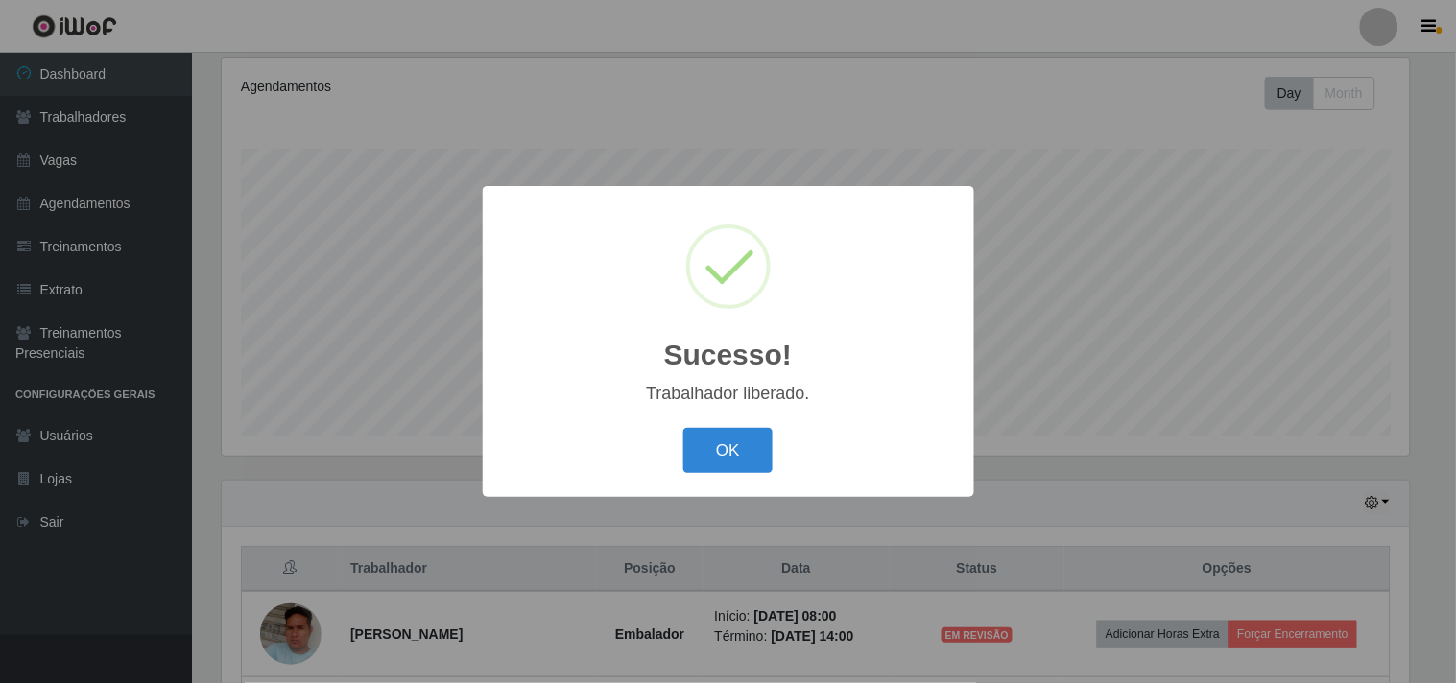
drag, startPoint x: 728, startPoint y: 449, endPoint x: 980, endPoint y: 506, distance: 258.7
click at [731, 446] on button "OK" at bounding box center [727, 450] width 89 height 45
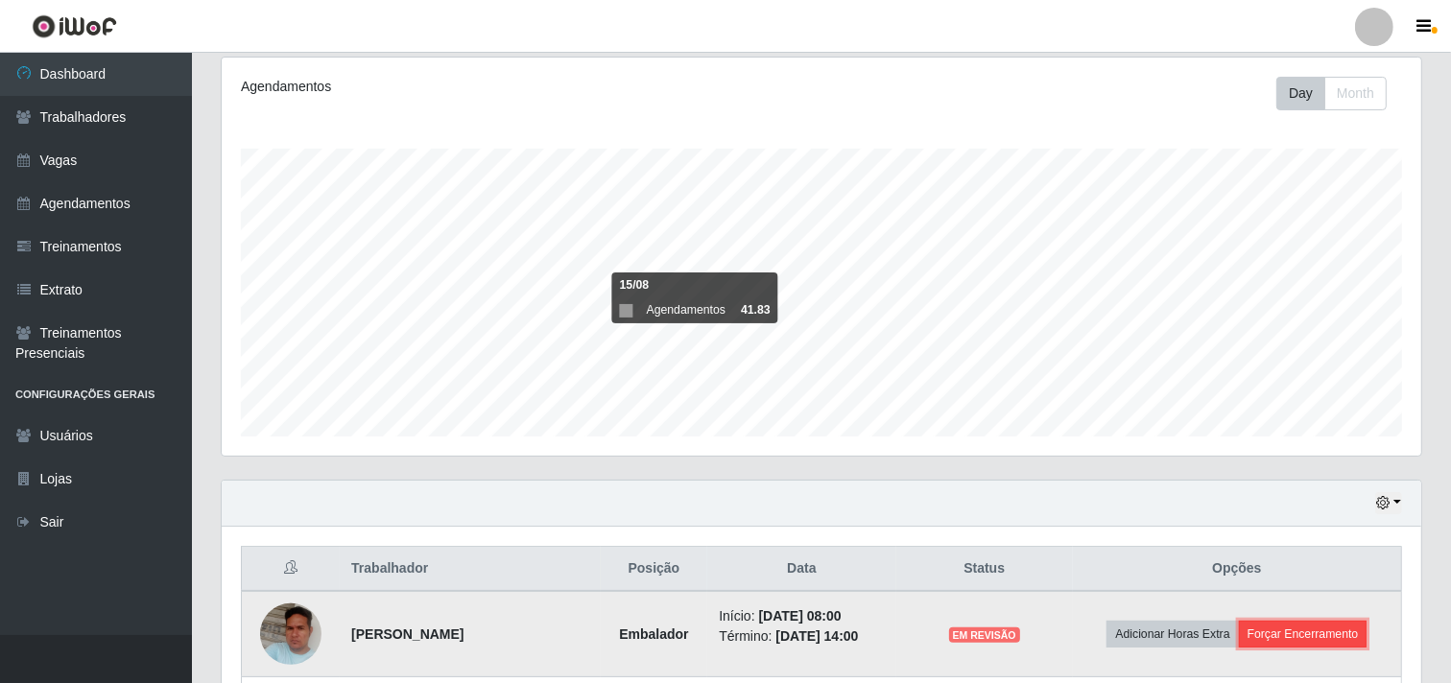
click at [1319, 624] on button "Forçar Encerramento" at bounding box center [1303, 634] width 129 height 27
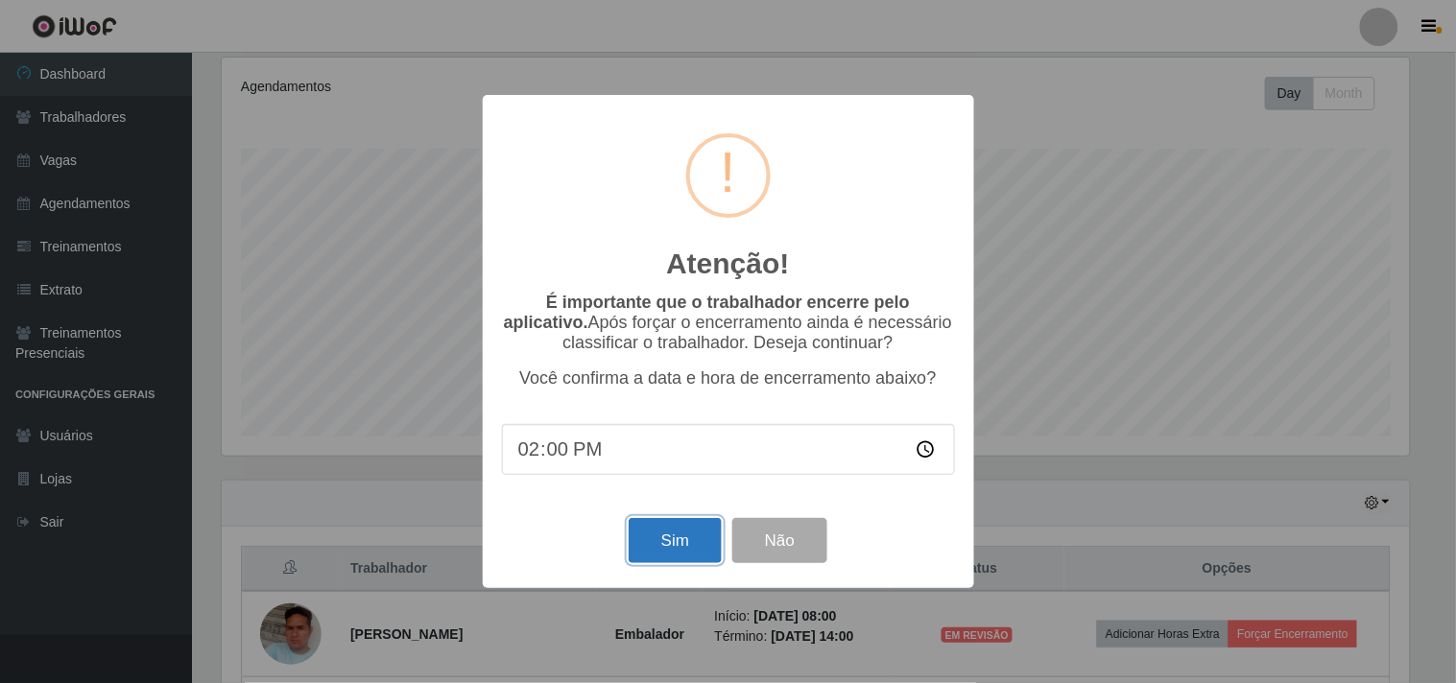
click at [663, 554] on button "Sim" at bounding box center [675, 540] width 93 height 45
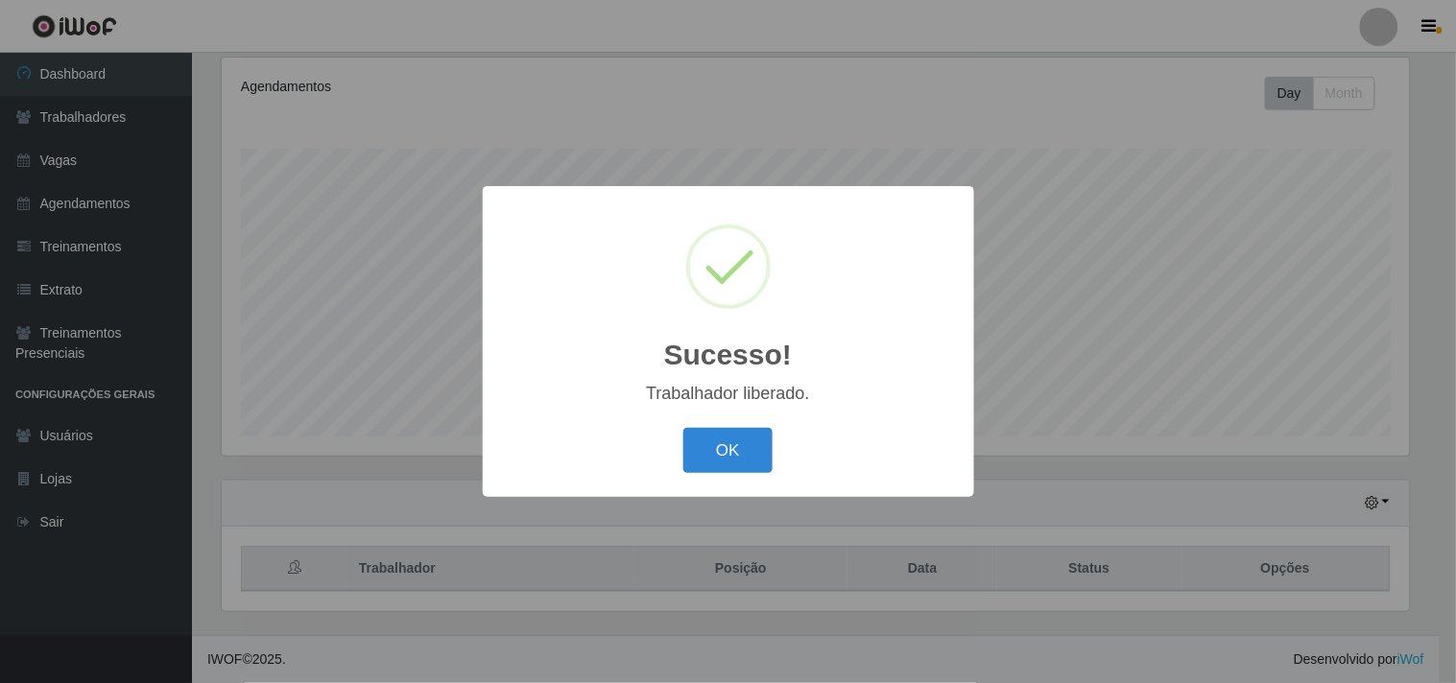
click at [683, 428] on button "OK" at bounding box center [727, 450] width 89 height 45
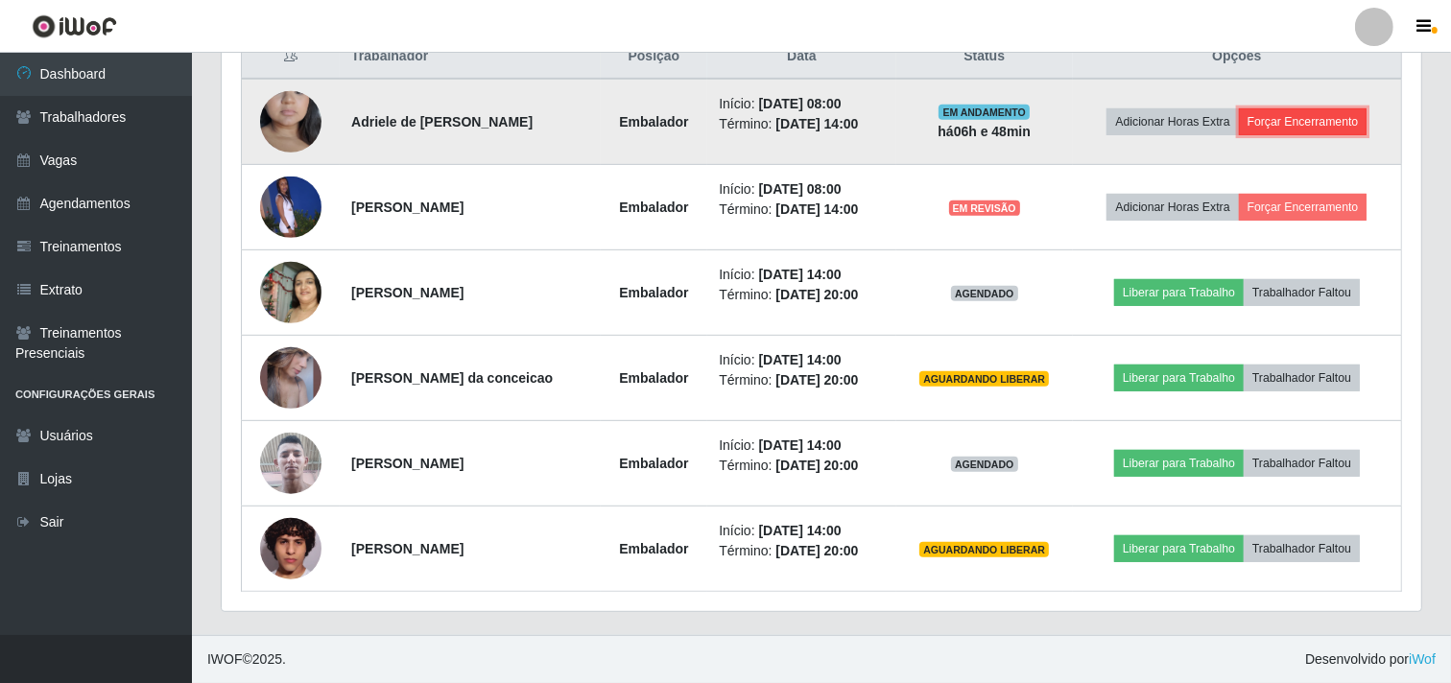
click at [1273, 118] on button "Forçar Encerramento" at bounding box center [1303, 121] width 129 height 27
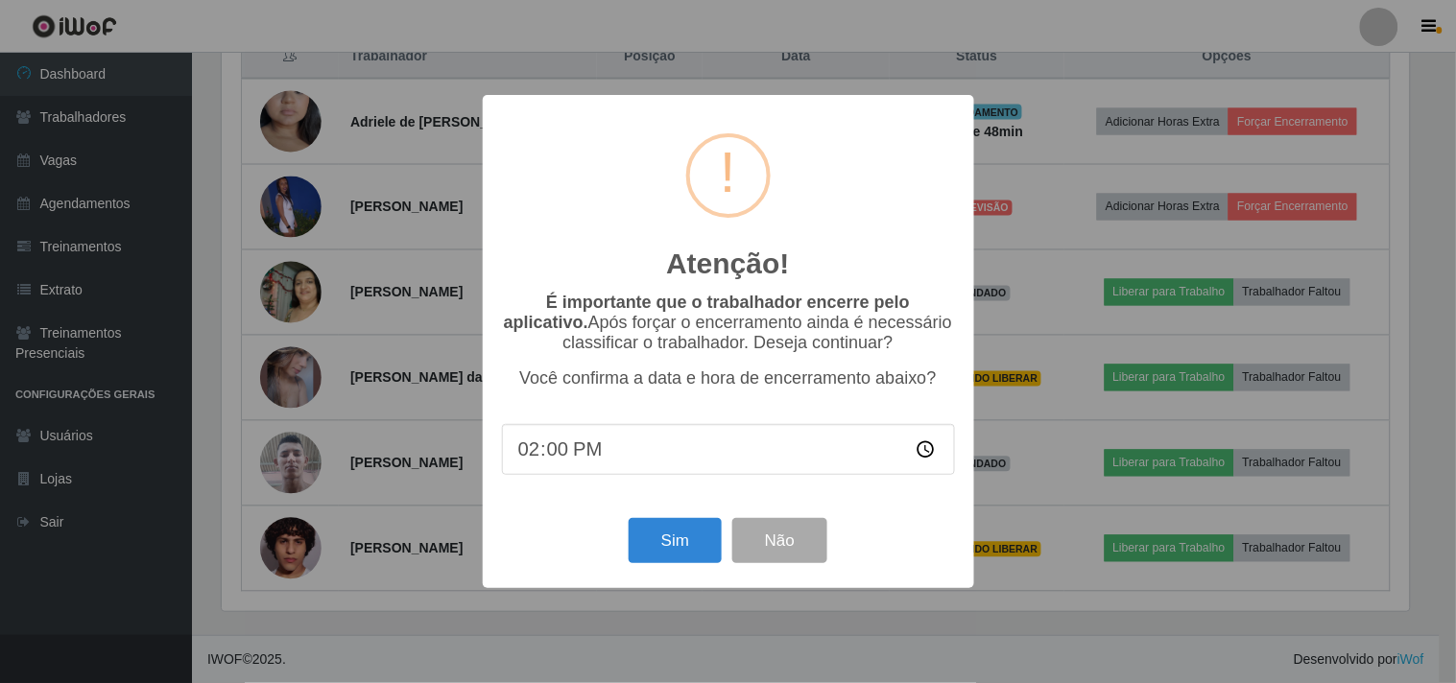
drag, startPoint x: 662, startPoint y: 509, endPoint x: 660, endPoint y: 519, distance: 10.7
click at [660, 519] on div "Atenção! × É importante que o trabalhador encerre pelo aplicativo. Após forçar …" at bounding box center [728, 341] width 491 height 492
click at [663, 531] on button "Sim" at bounding box center [675, 540] width 93 height 45
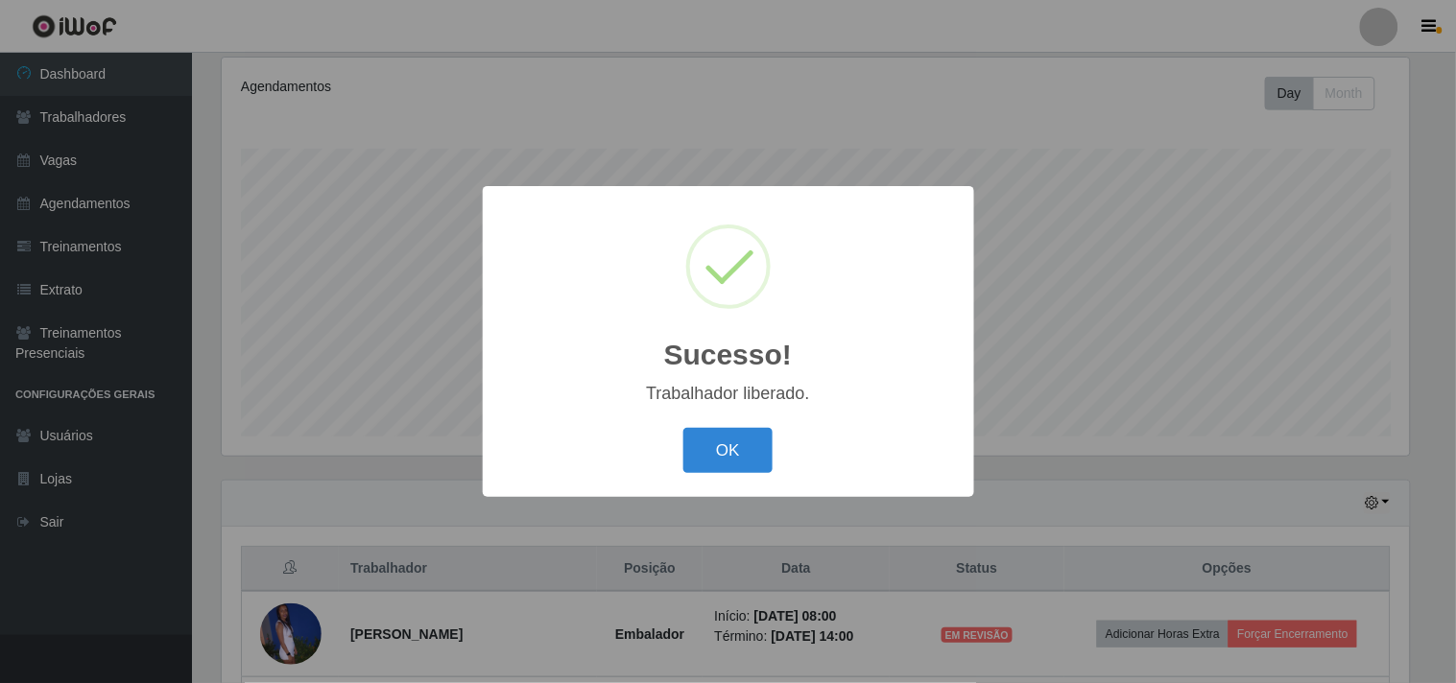
click at [683, 428] on button "OK" at bounding box center [727, 450] width 89 height 45
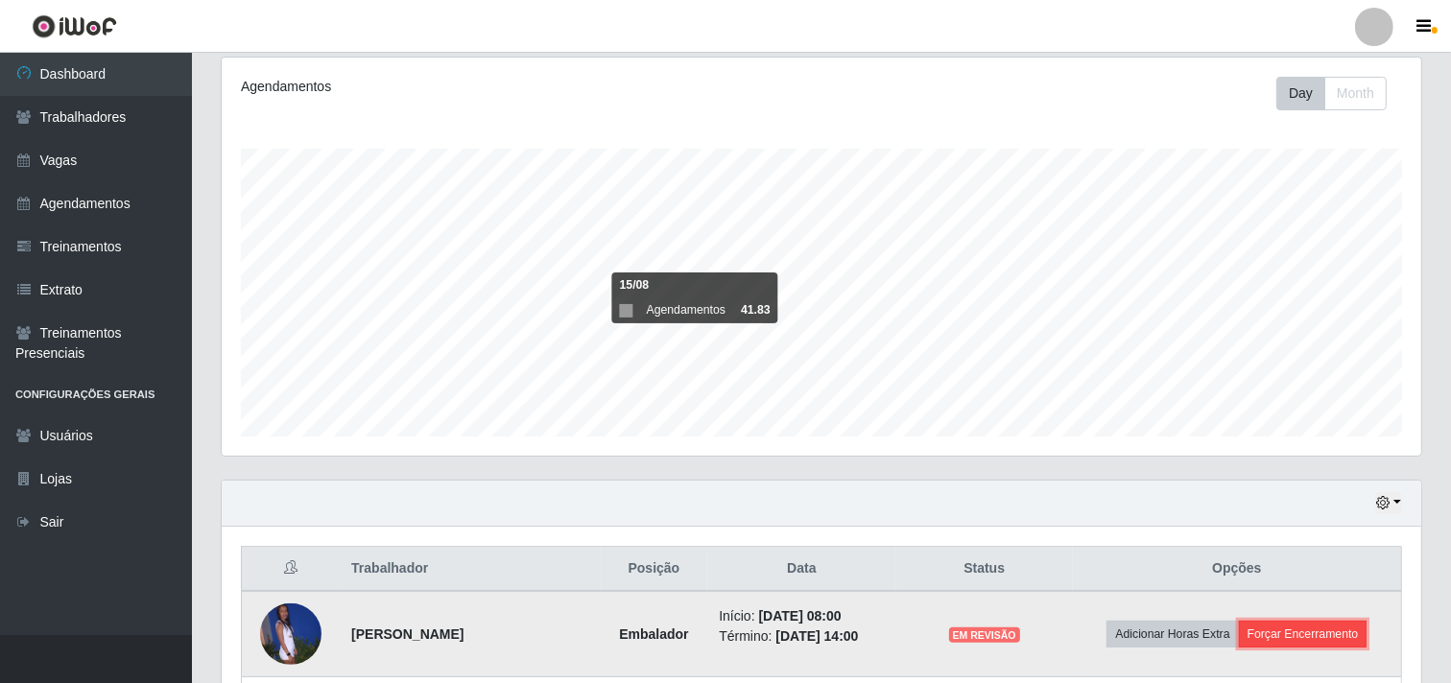
click at [1290, 630] on button "Forçar Encerramento" at bounding box center [1303, 634] width 129 height 27
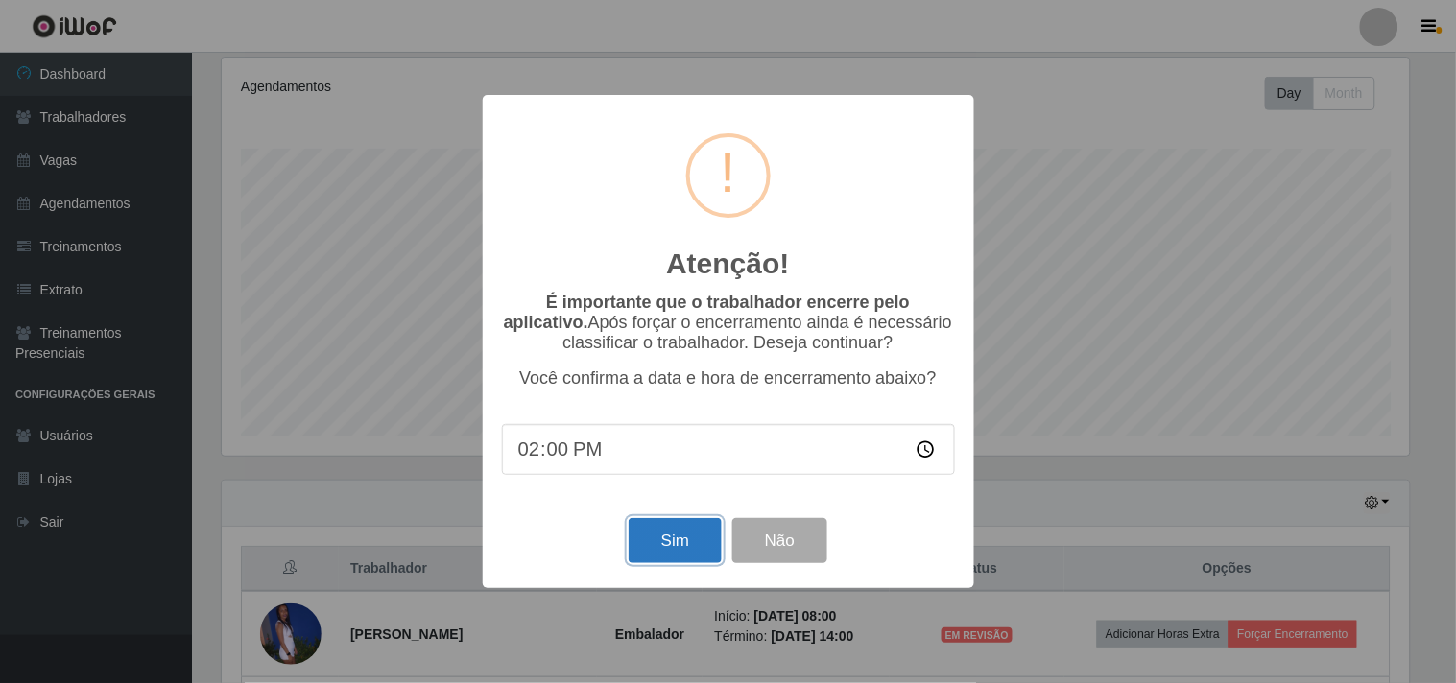
click at [637, 541] on button "Sim" at bounding box center [675, 540] width 93 height 45
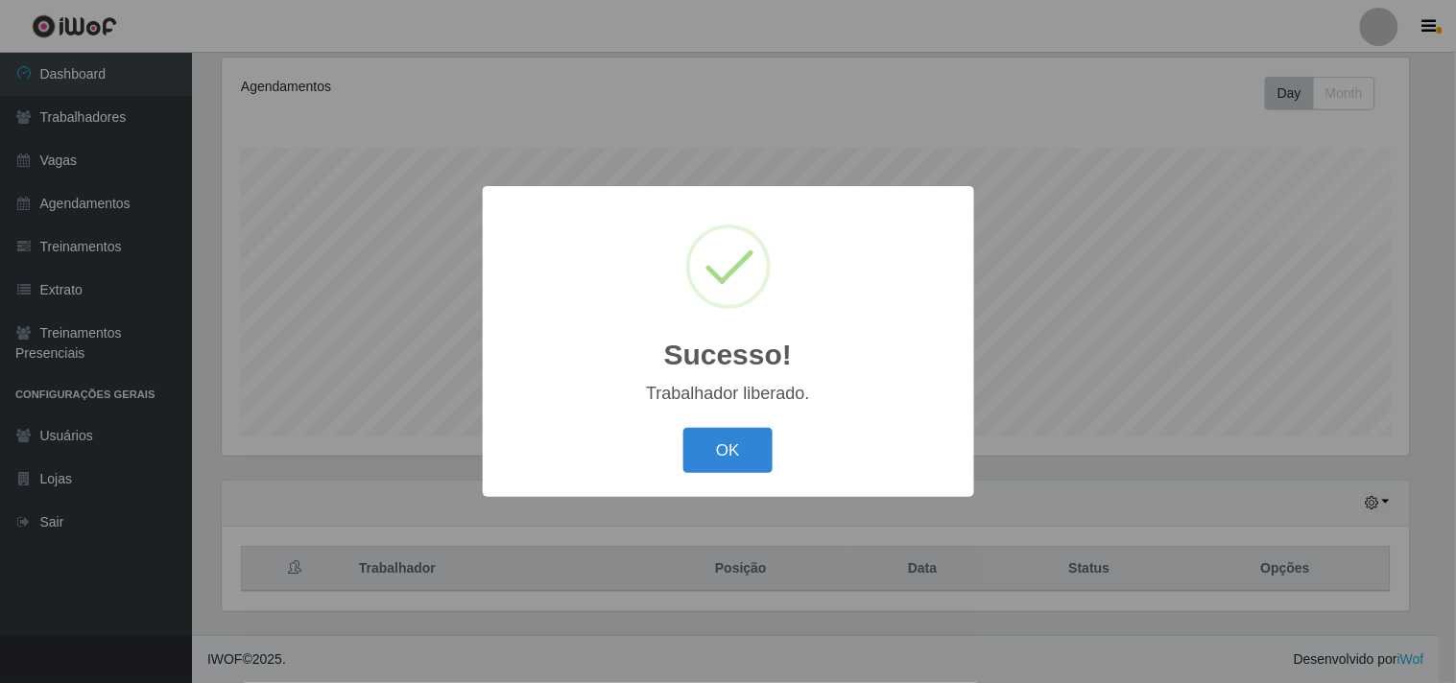
click at [683, 428] on button "OK" at bounding box center [727, 450] width 89 height 45
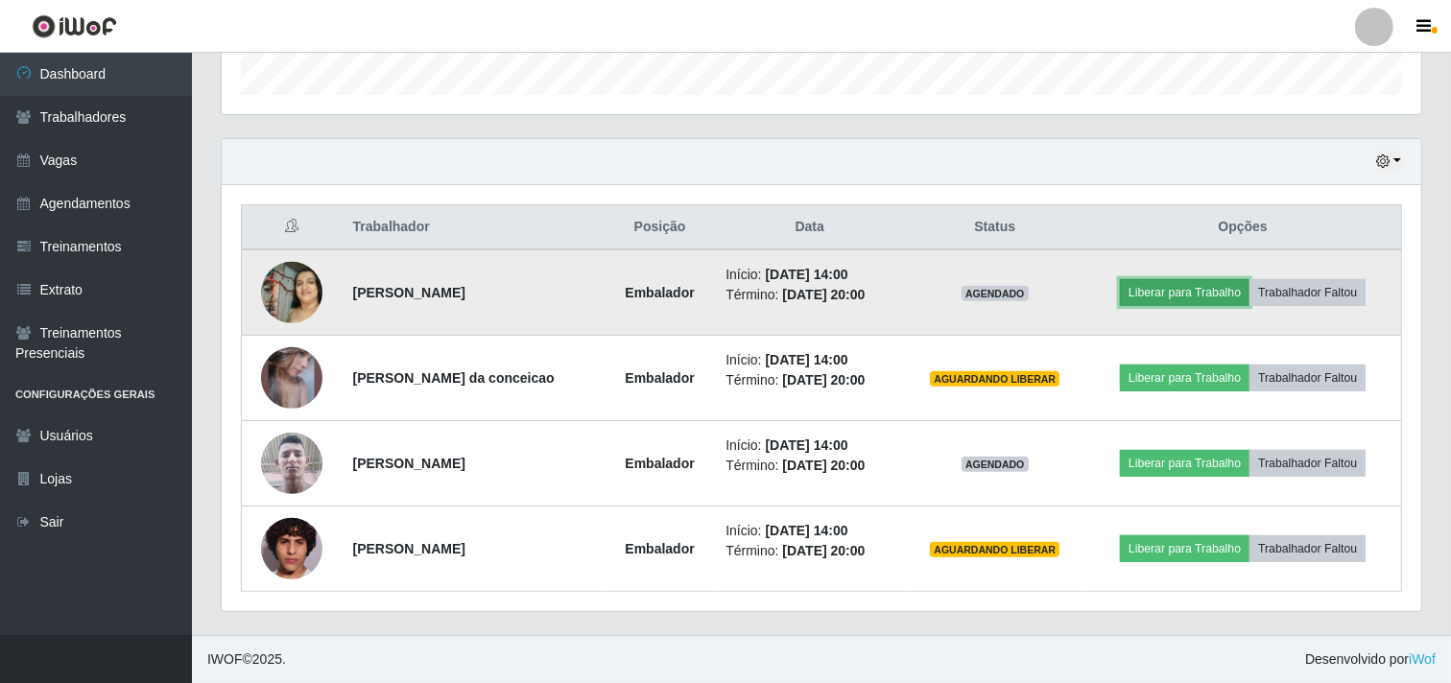
click at [1165, 288] on button "Liberar para Trabalho" at bounding box center [1185, 292] width 130 height 27
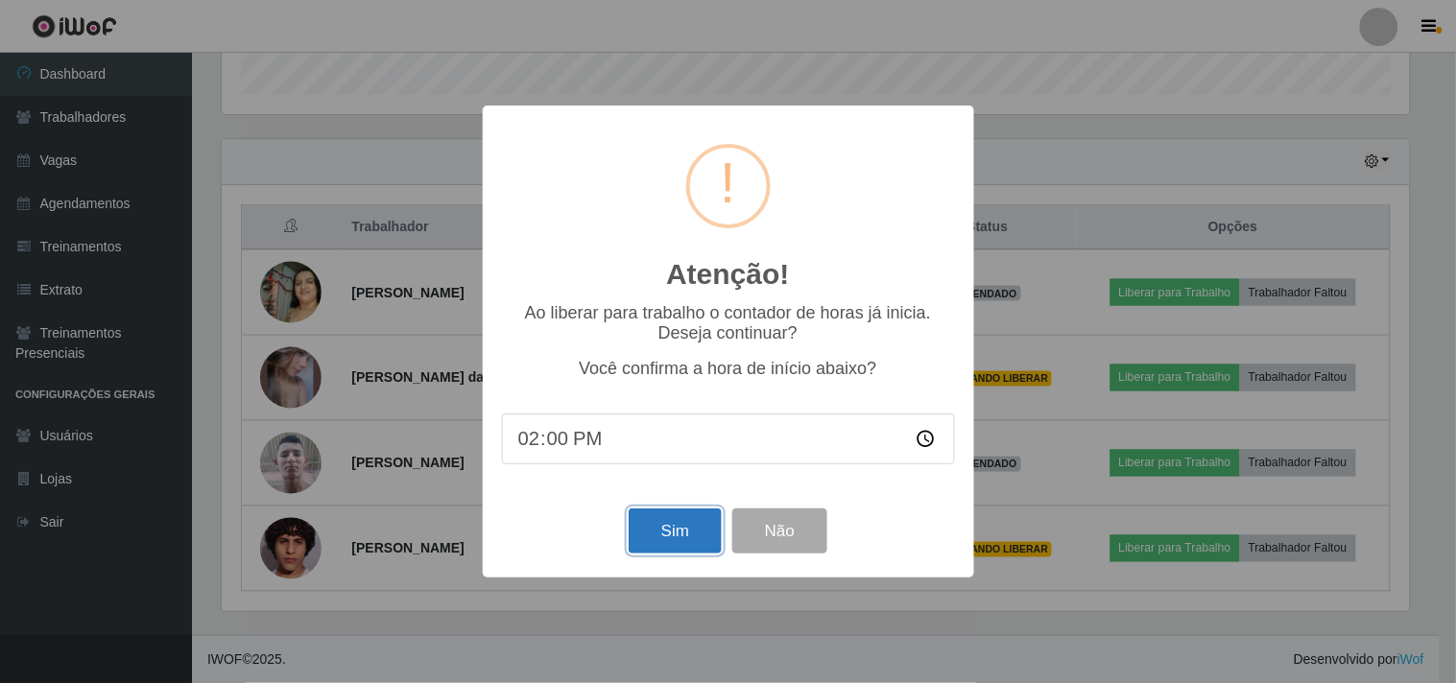
click at [673, 520] on button "Sim" at bounding box center [675, 531] width 93 height 45
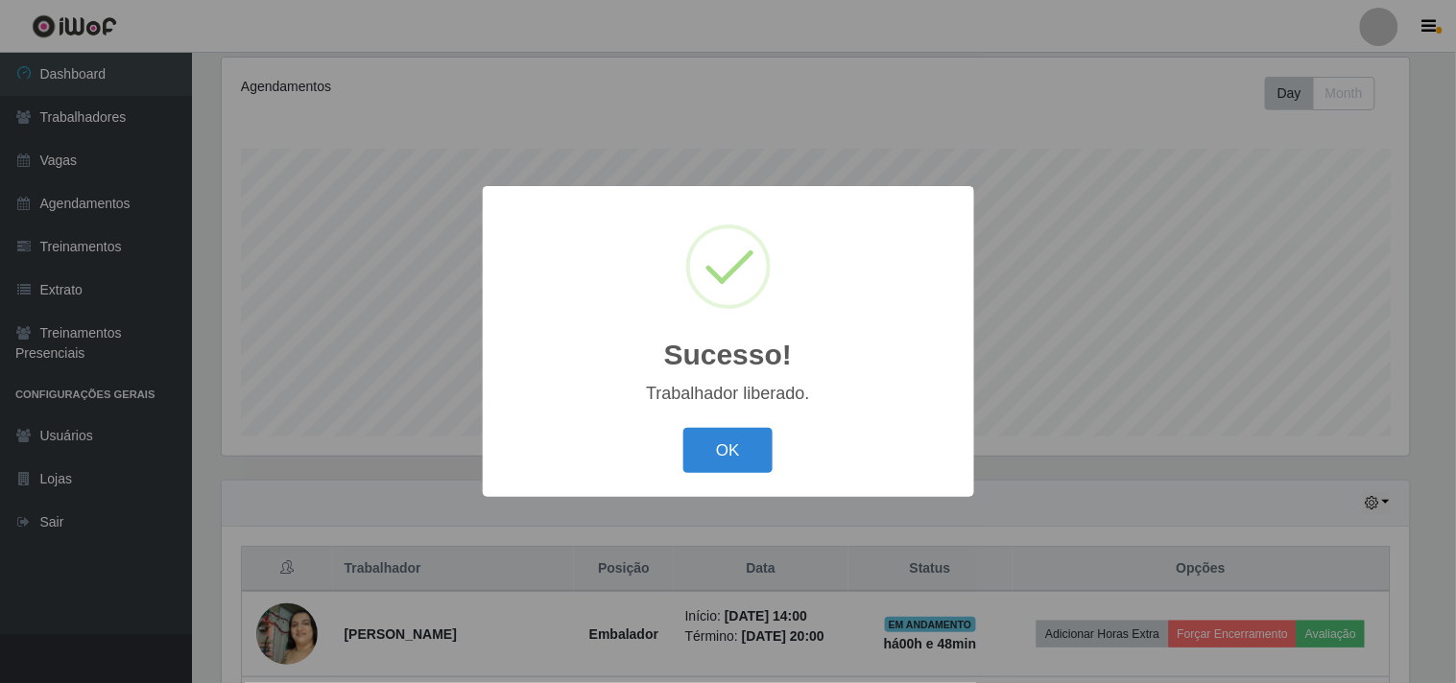
click at [683, 428] on button "OK" at bounding box center [727, 450] width 89 height 45
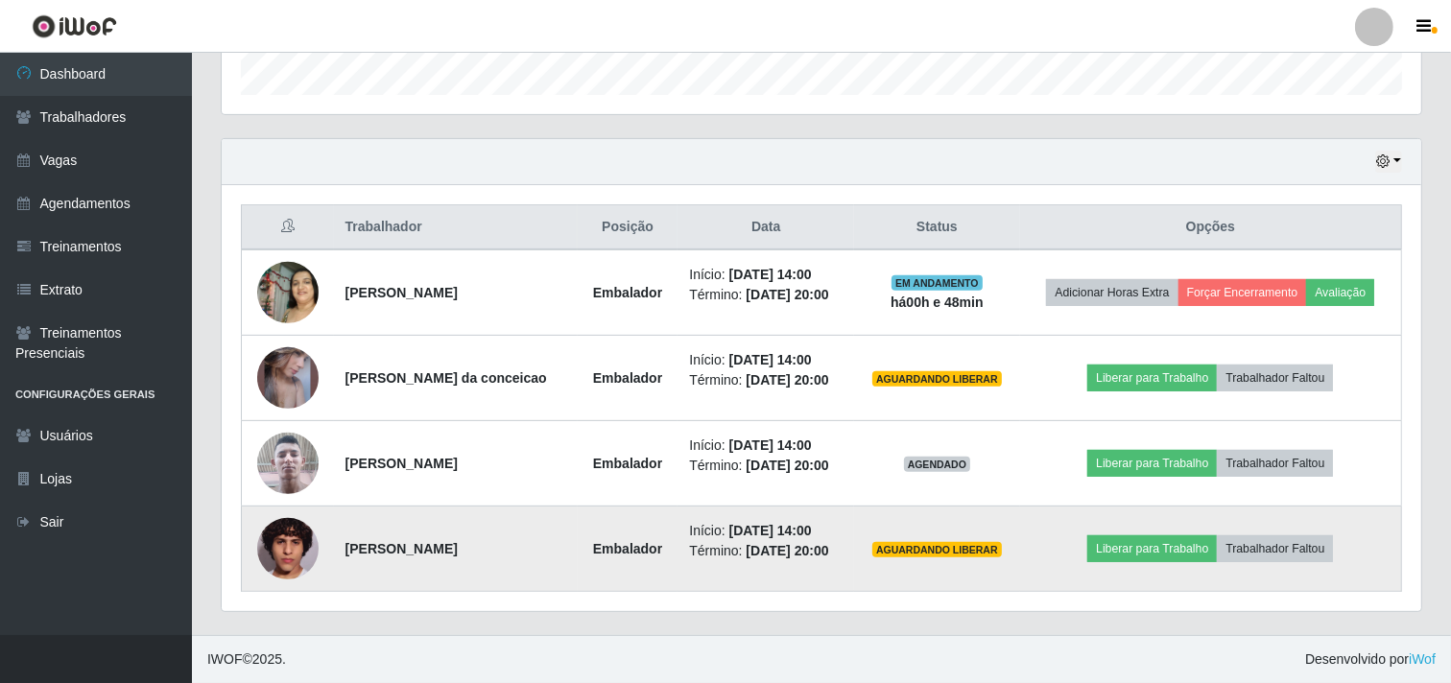
click at [1178, 563] on td "Liberar para Trabalho Trabalhador Faltou" at bounding box center [1211, 549] width 382 height 85
click at [1162, 551] on button "Liberar para Trabalho" at bounding box center [1153, 549] width 130 height 27
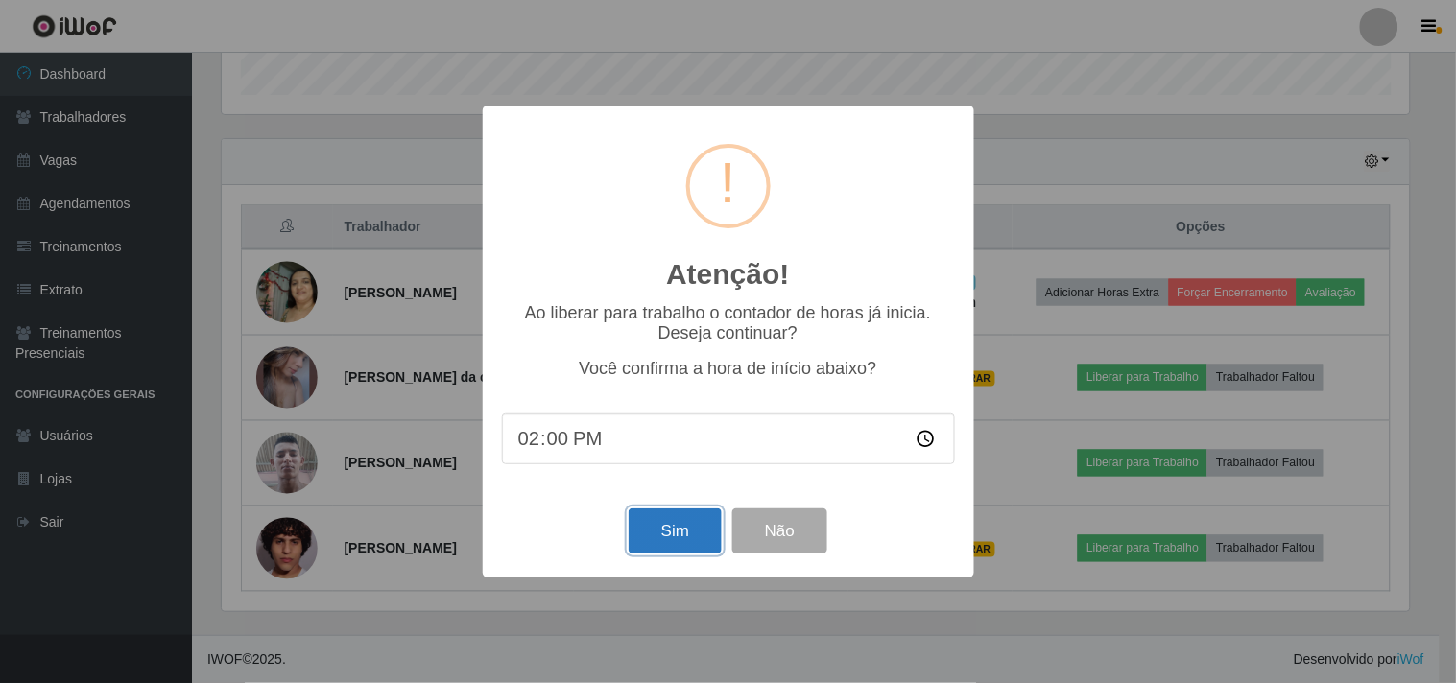
click at [651, 534] on button "Sim" at bounding box center [675, 531] width 93 height 45
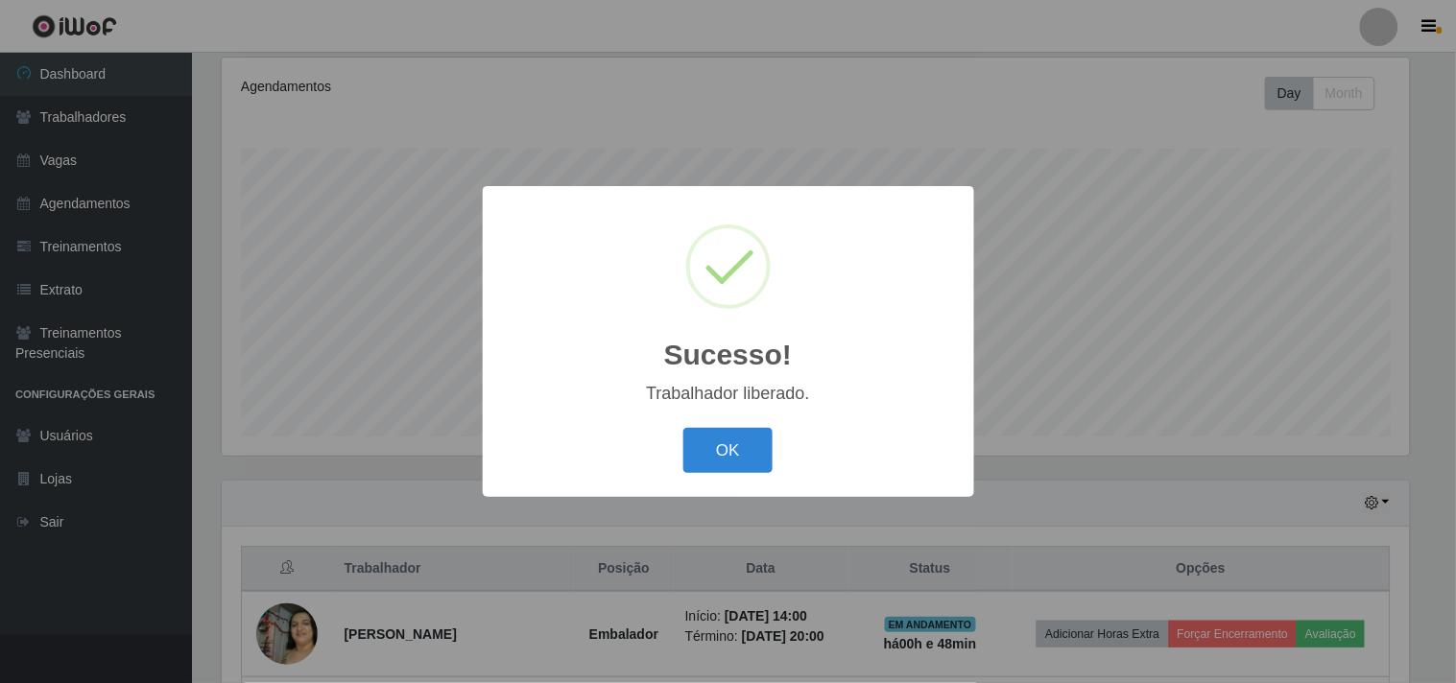
click at [683, 428] on button "OK" at bounding box center [727, 450] width 89 height 45
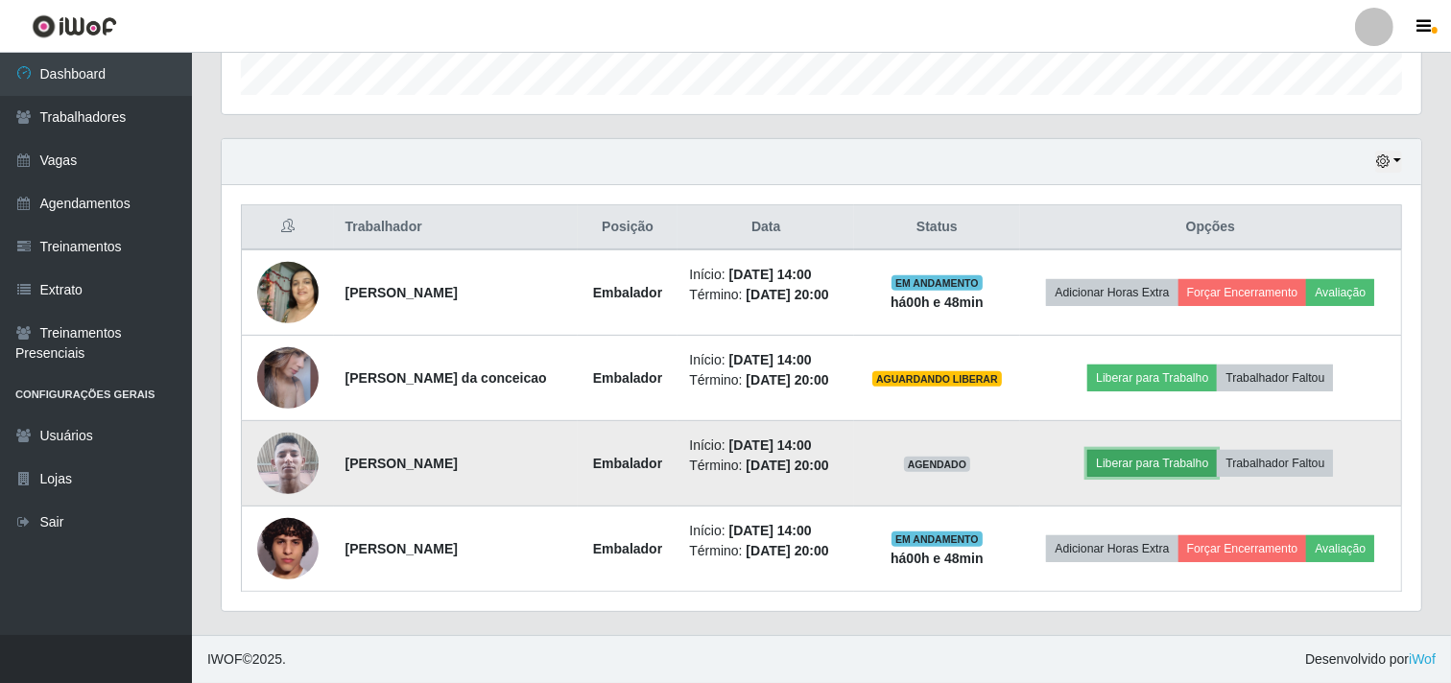
click at [1158, 452] on button "Liberar para Trabalho" at bounding box center [1153, 463] width 130 height 27
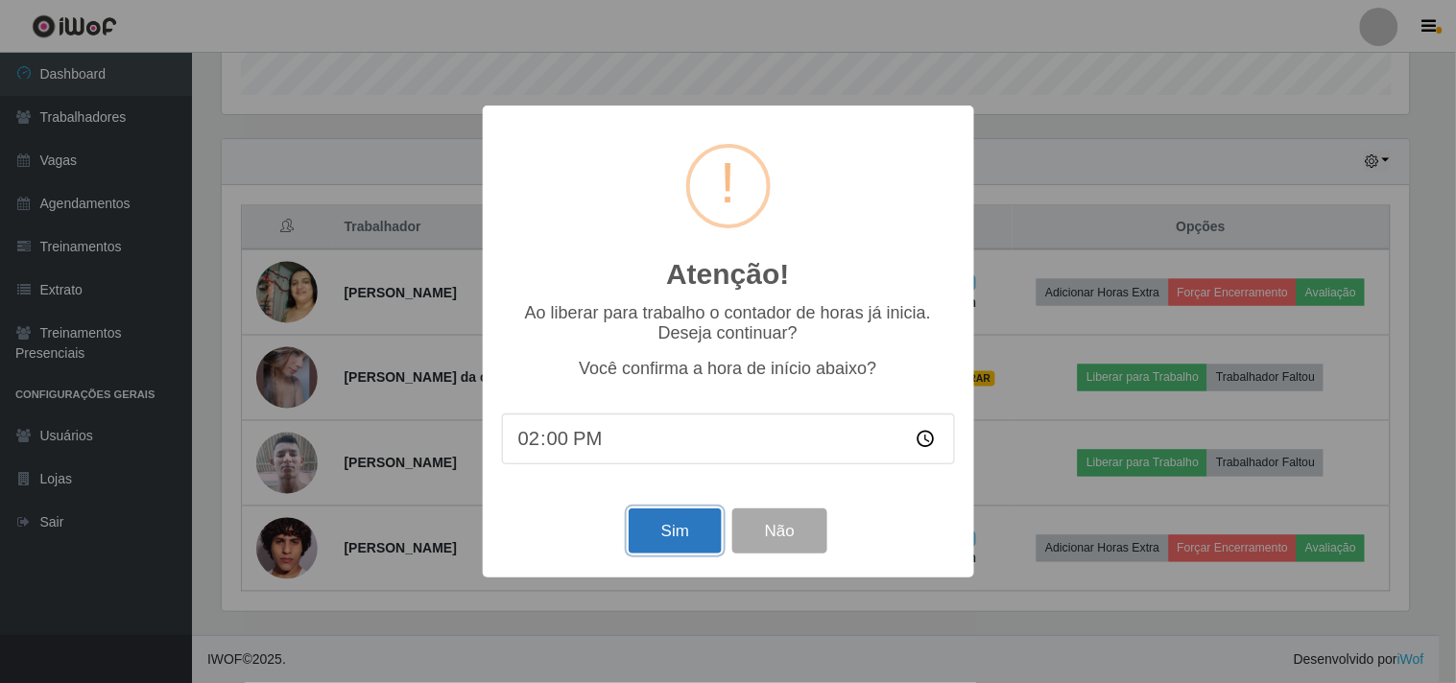
click at [687, 523] on button "Sim" at bounding box center [675, 531] width 93 height 45
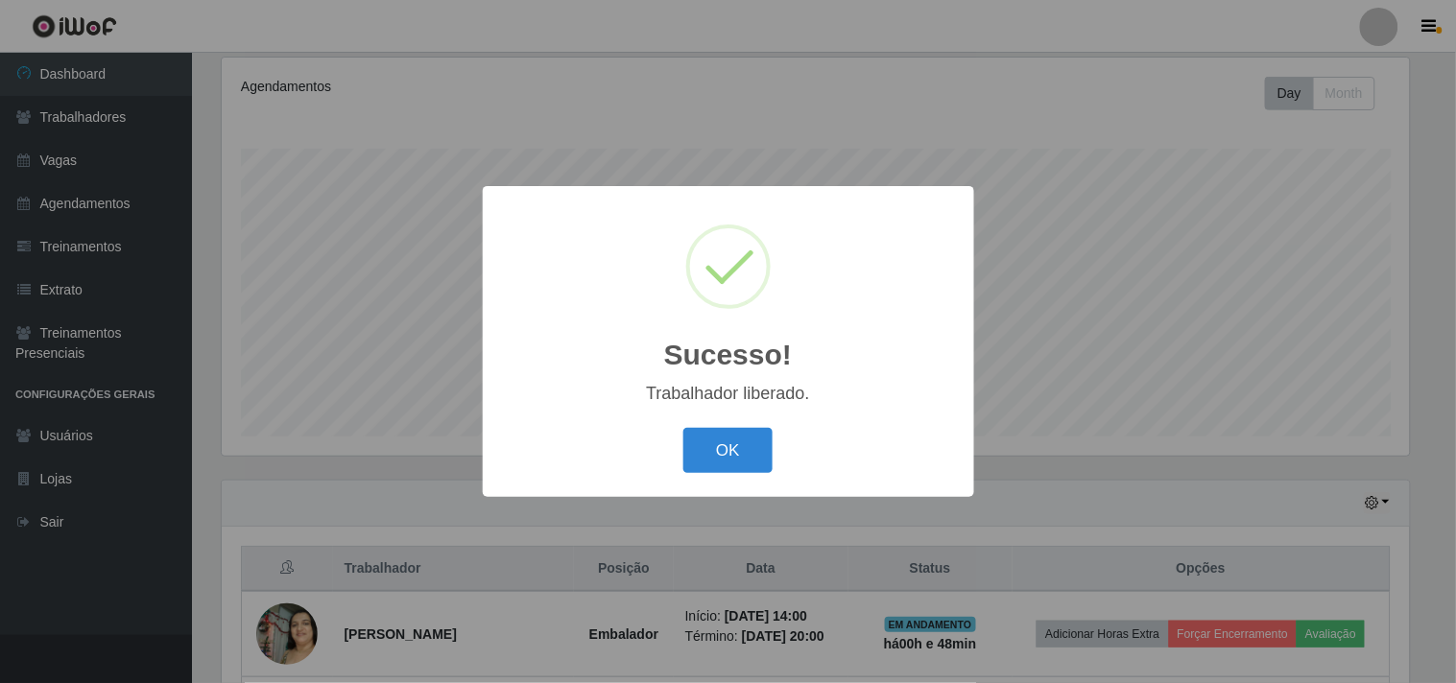
click at [683, 428] on button "OK" at bounding box center [727, 450] width 89 height 45
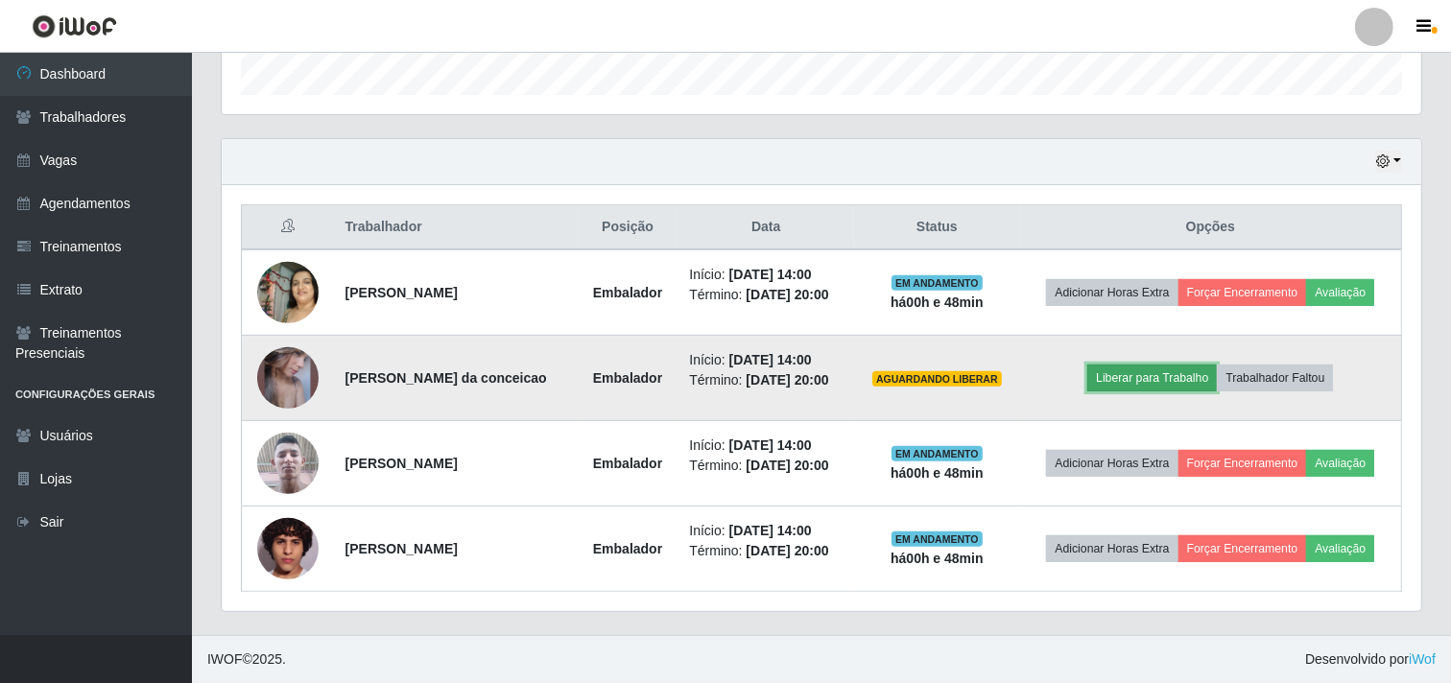
click at [1177, 389] on button "Liberar para Trabalho" at bounding box center [1153, 378] width 130 height 27
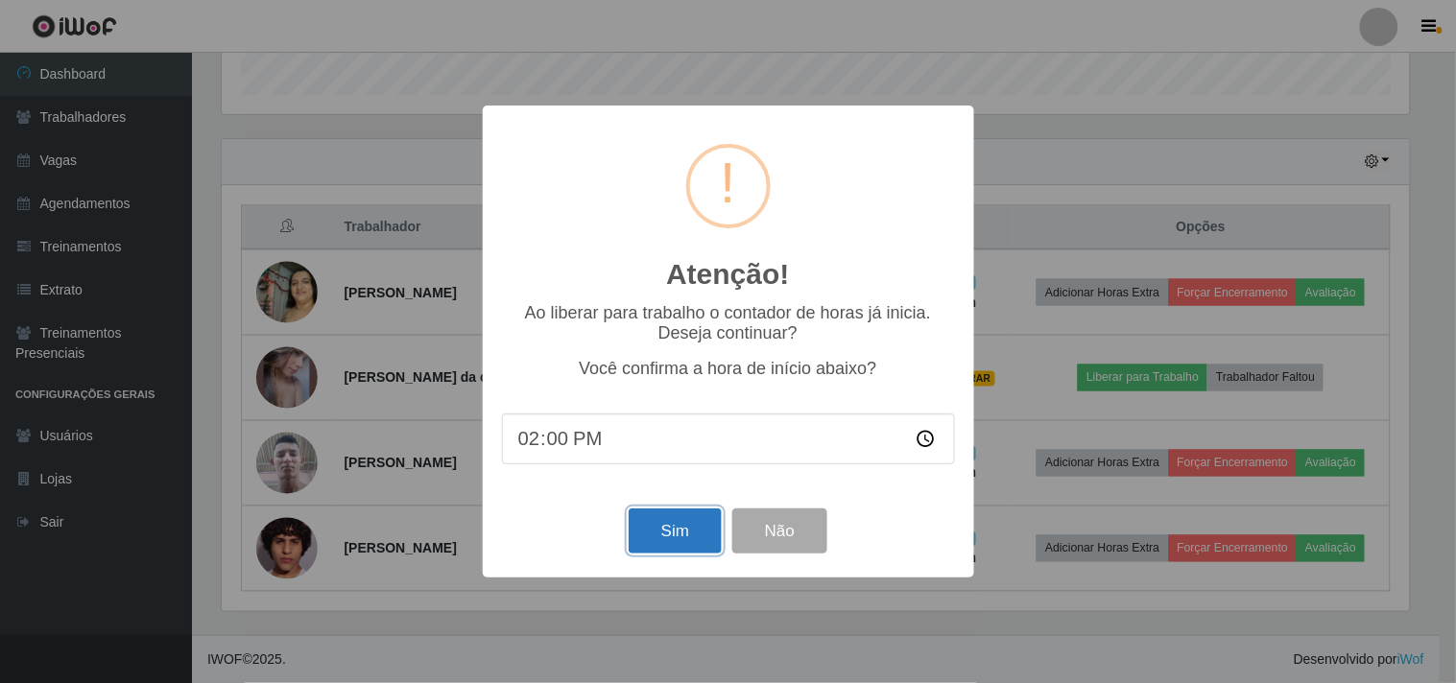
click at [675, 542] on button "Sim" at bounding box center [675, 531] width 93 height 45
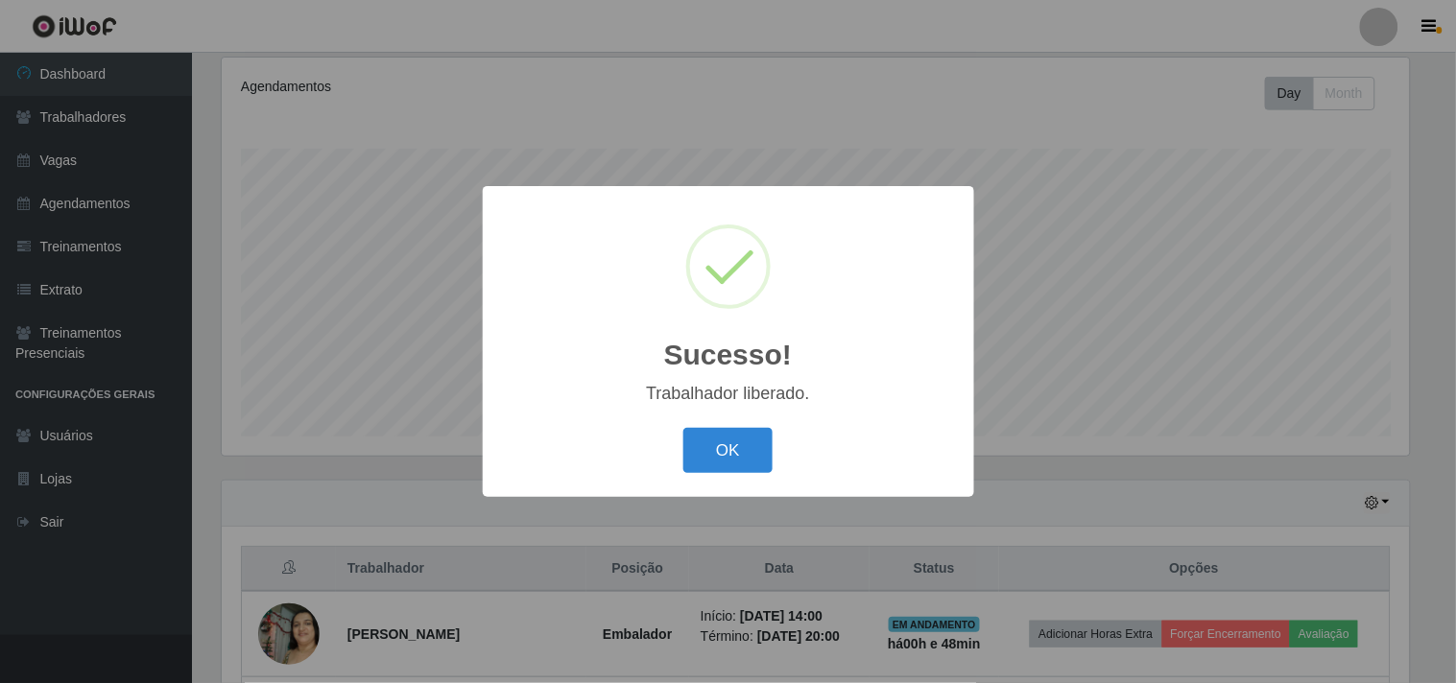
click at [683, 428] on button "OK" at bounding box center [727, 450] width 89 height 45
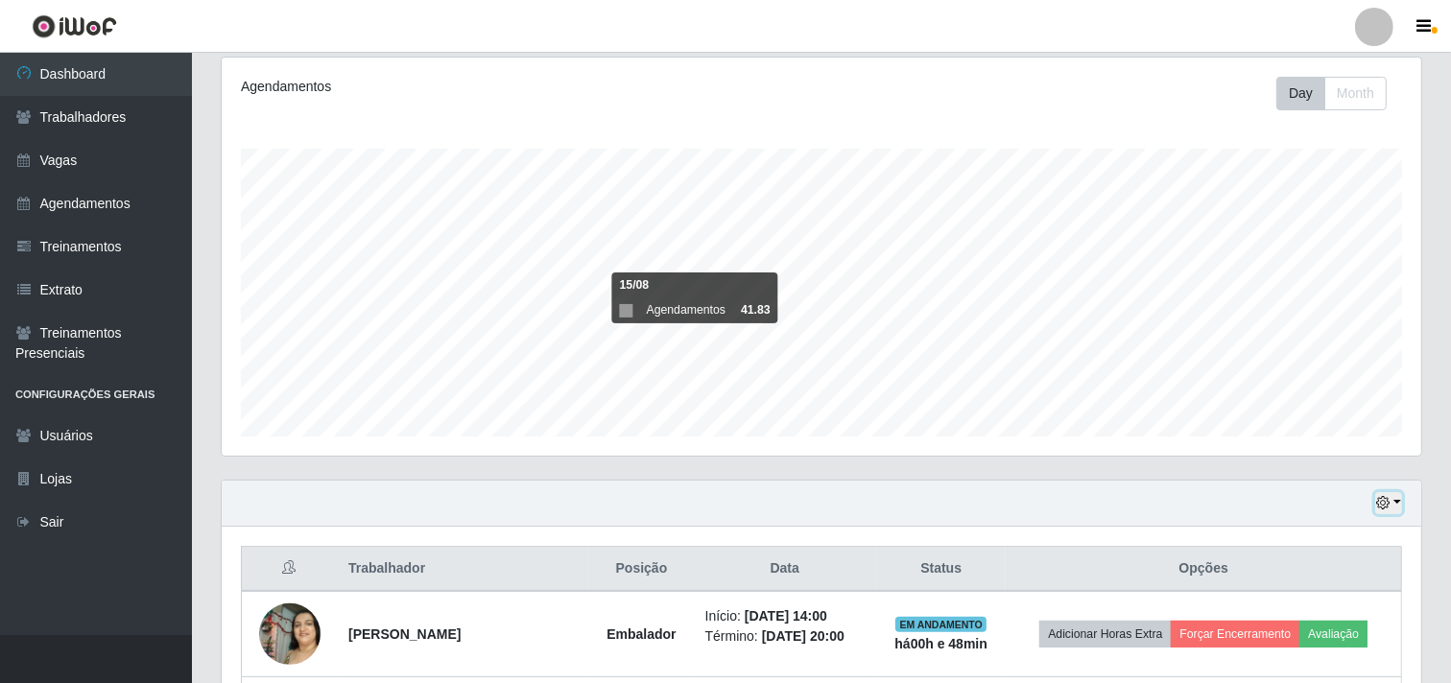
click at [1388, 497] on icon "button" at bounding box center [1383, 502] width 13 height 13
click at [1321, 471] on button "Não encerrados" at bounding box center [1325, 470] width 152 height 39
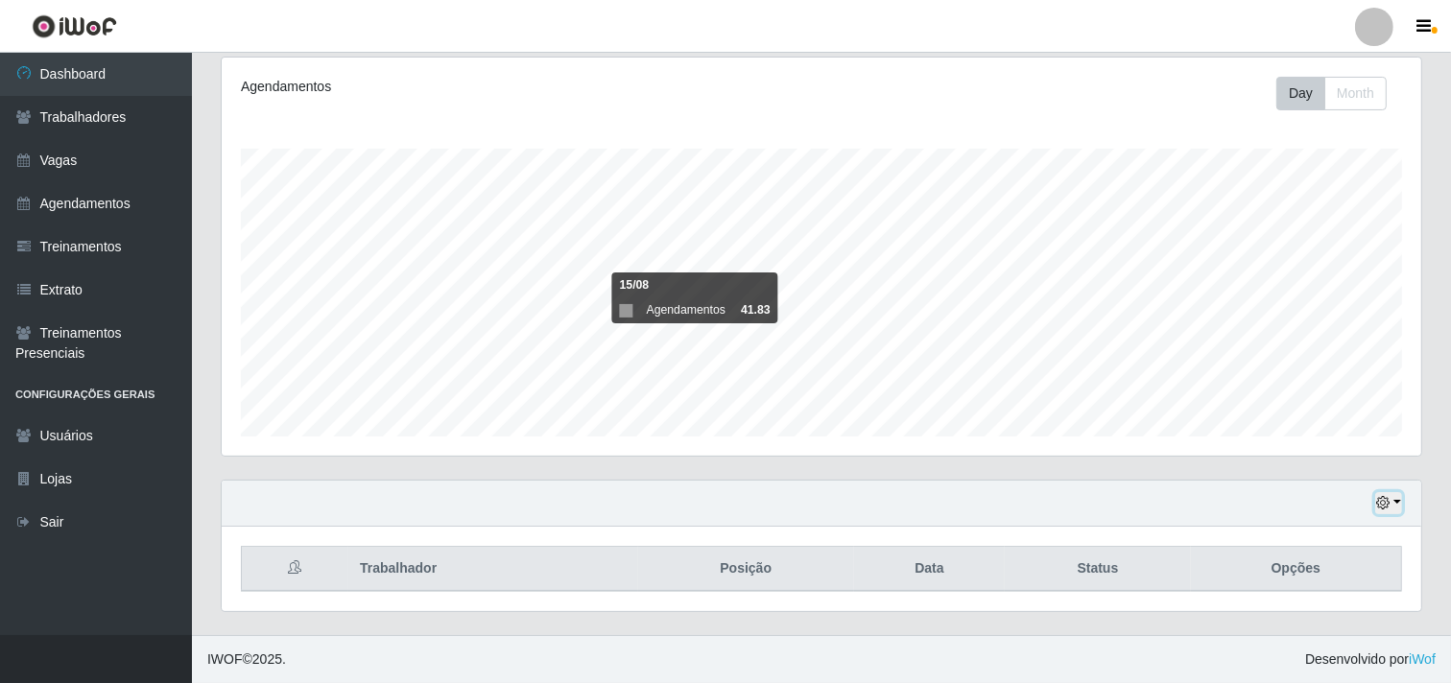
click at [1387, 495] on button "button" at bounding box center [1389, 503] width 27 height 22
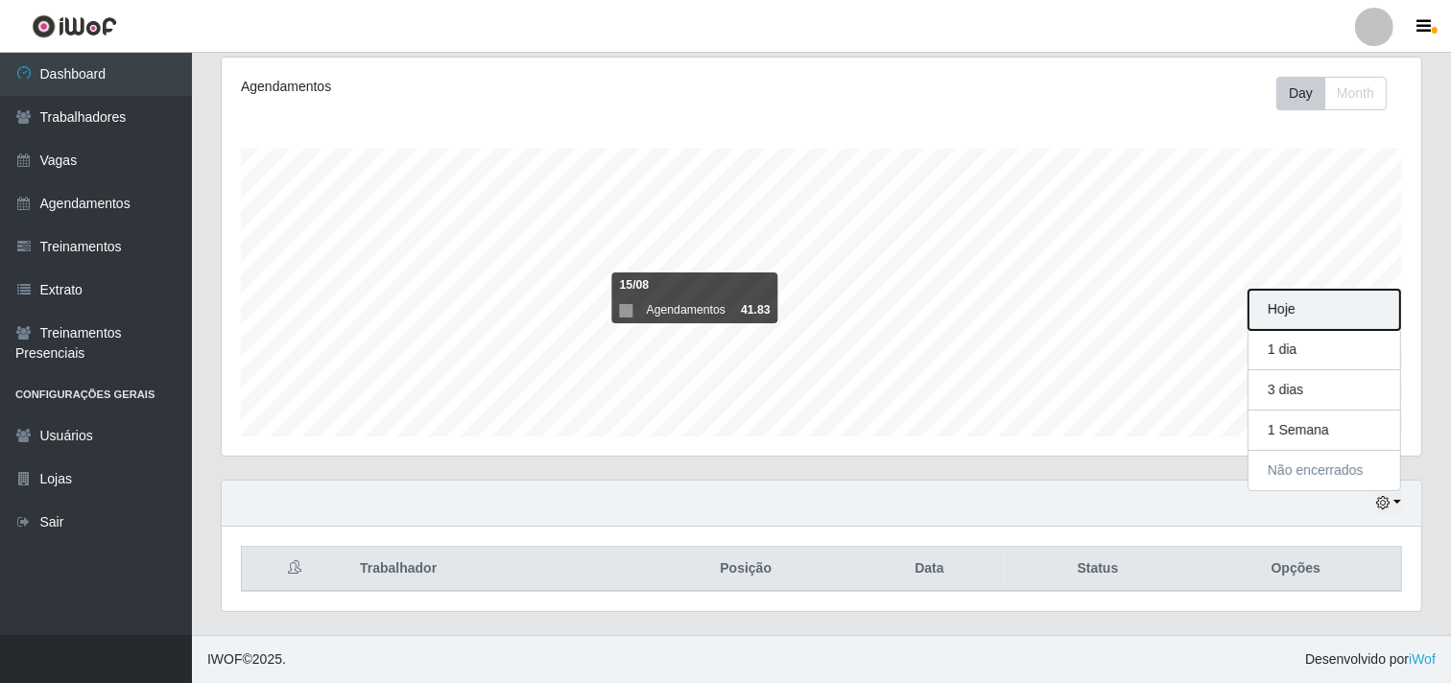
click at [1281, 310] on button "Hoje" at bounding box center [1325, 310] width 152 height 40
